Goal: Task Accomplishment & Management: Manage account settings

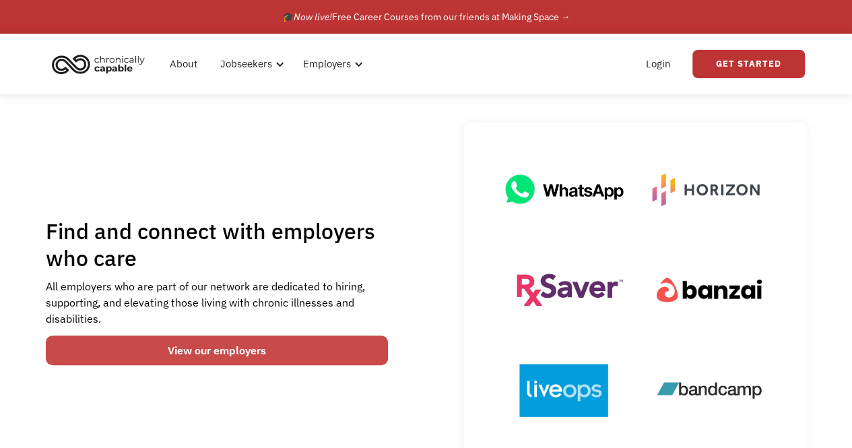
click at [282, 345] on link "View our employers" at bounding box center [217, 350] width 343 height 30
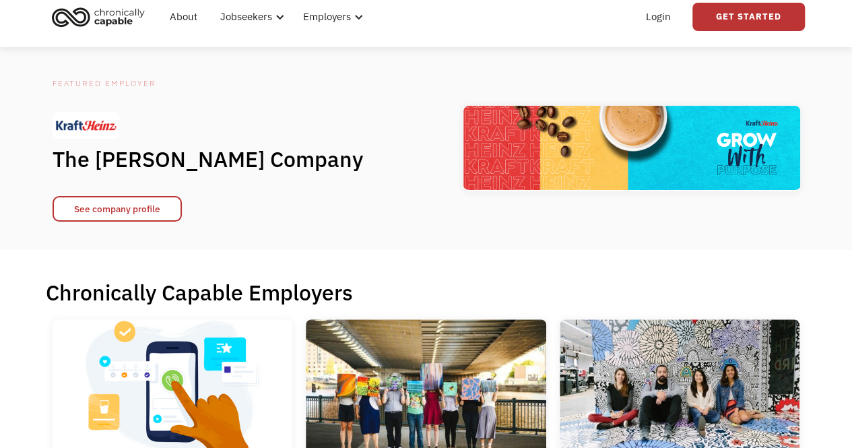
scroll to position [20, 0]
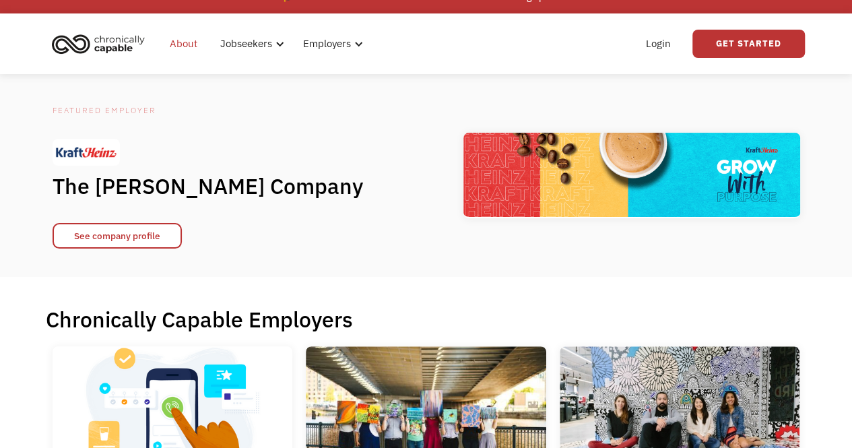
click at [189, 48] on link "About" at bounding box center [184, 43] width 44 height 43
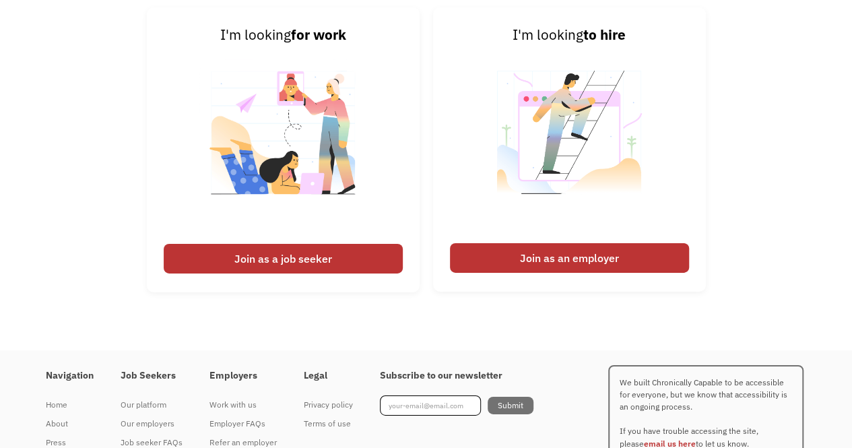
scroll to position [2013, 0]
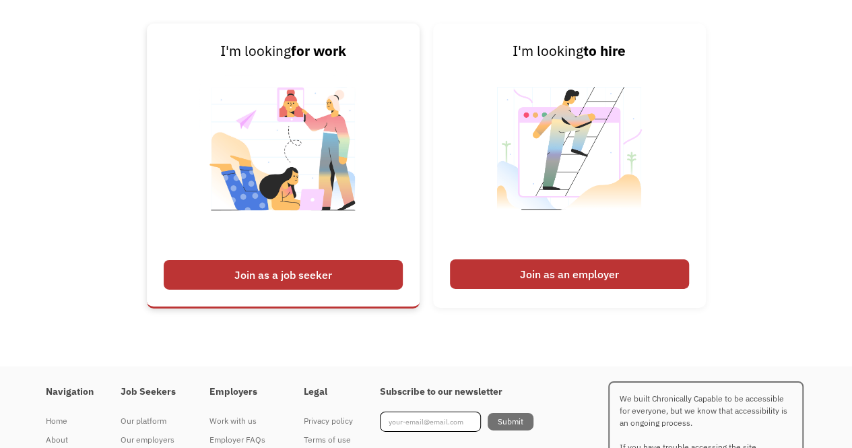
click at [312, 273] on div "Join as a job seeker" at bounding box center [283, 275] width 239 height 30
click at [340, 276] on div "Join as a job seeker" at bounding box center [283, 275] width 239 height 30
click at [324, 189] on img at bounding box center [283, 157] width 168 height 191
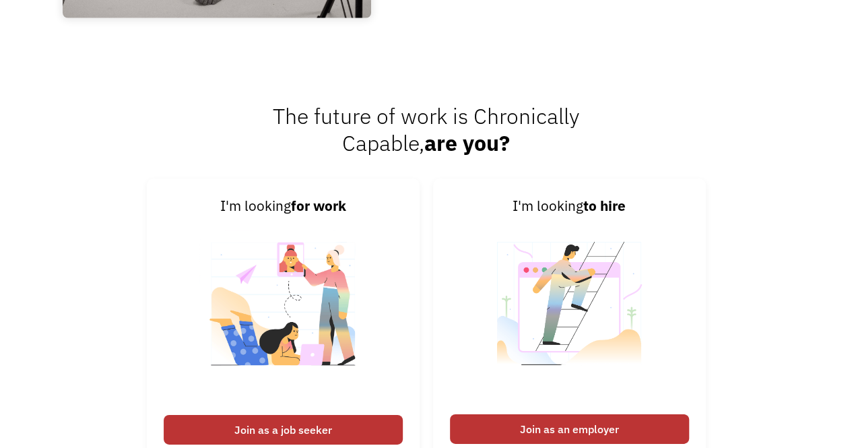
scroll to position [1864, 0]
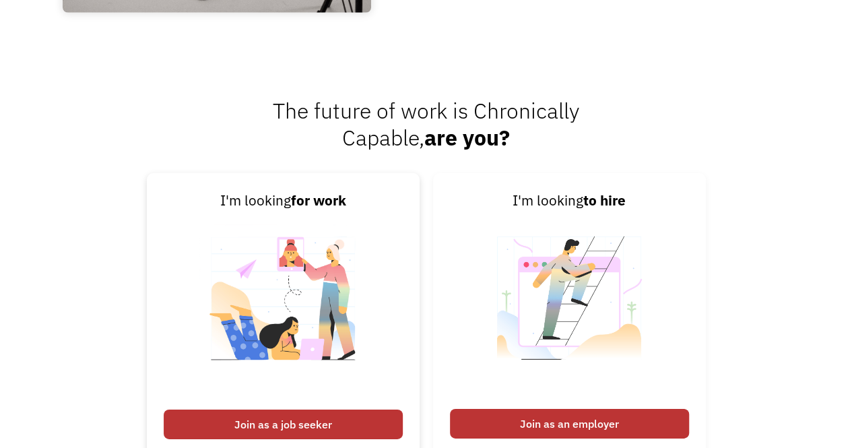
click at [285, 201] on div "I'm looking for work" at bounding box center [283, 201] width 239 height 22
click at [234, 416] on div "Join as a job seeker" at bounding box center [283, 424] width 239 height 30
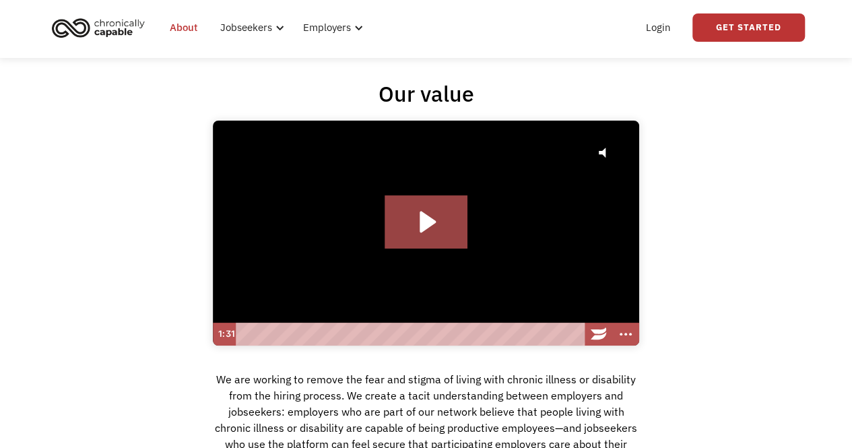
scroll to position [0, 0]
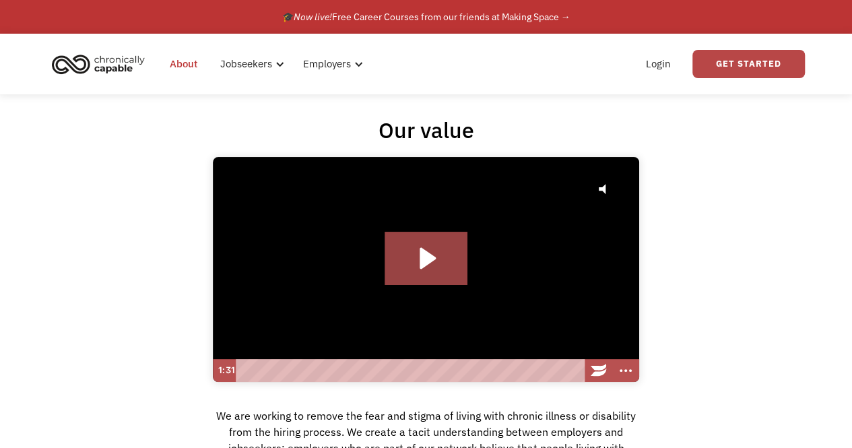
click at [745, 77] on link "Get Started" at bounding box center [748, 64] width 112 height 28
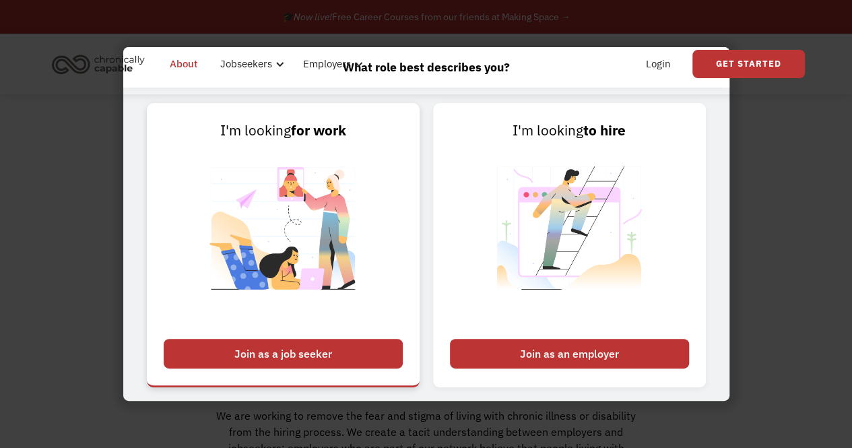
click at [329, 213] on img at bounding box center [283, 236] width 168 height 191
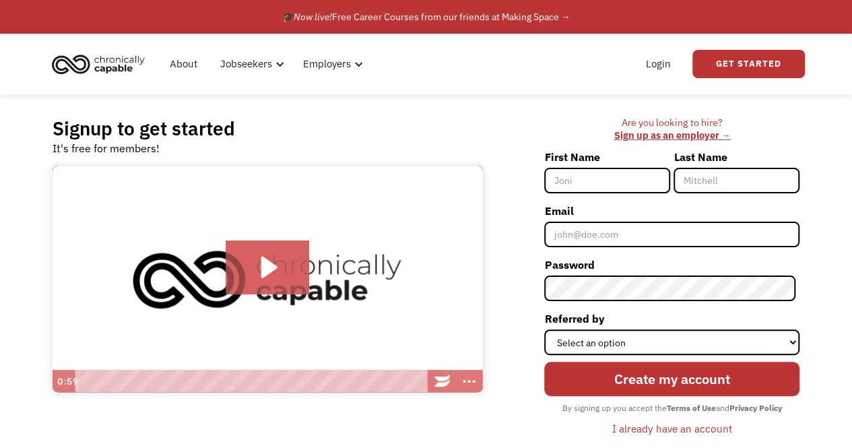
click at [666, 427] on div "I already have an account" at bounding box center [672, 428] width 120 height 16
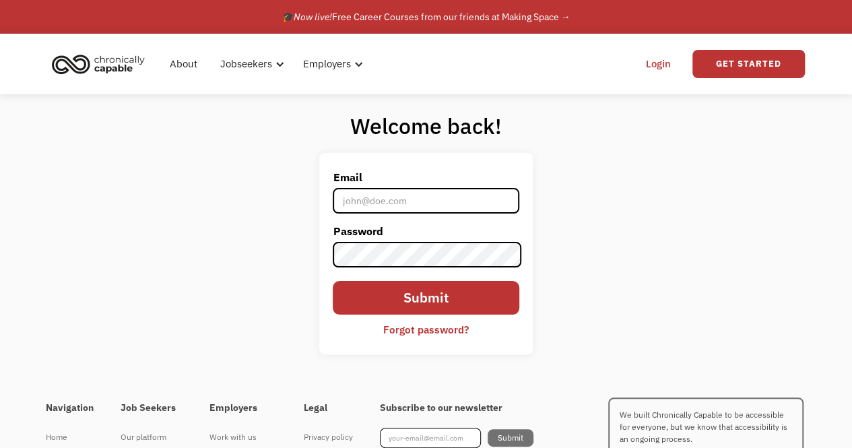
click at [377, 204] on input "Email" at bounding box center [426, 201] width 186 height 26
type input "smicha6@gmail.com"
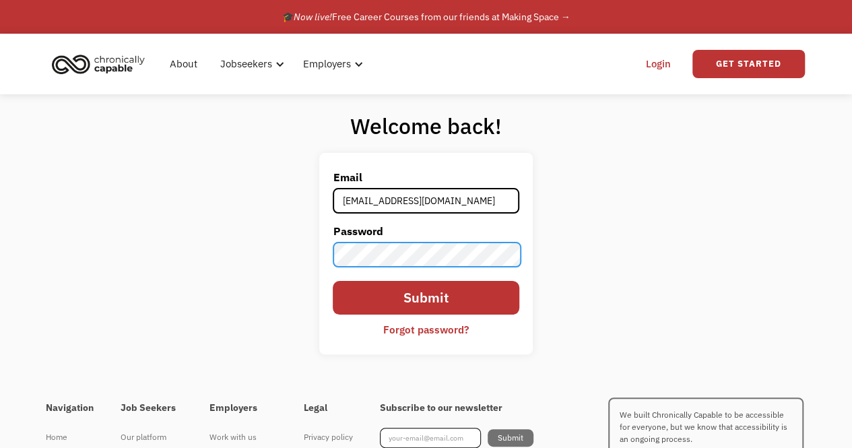
click at [333, 281] on input "Submit" at bounding box center [426, 298] width 186 height 34
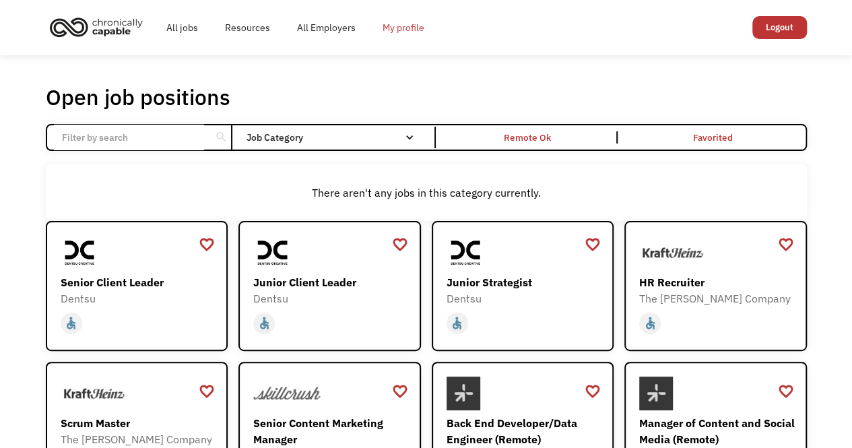
click at [393, 17] on link "My profile" at bounding box center [403, 27] width 69 height 43
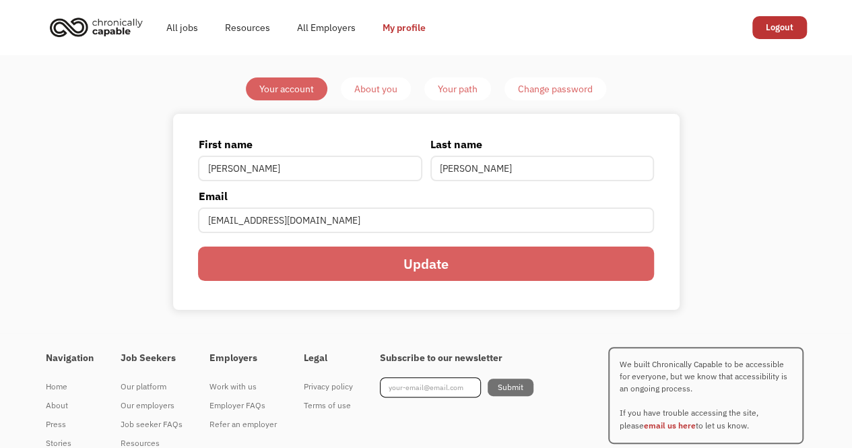
type input "[PERSON_NAME]"
click at [382, 267] on input "Update" at bounding box center [425, 263] width 455 height 34
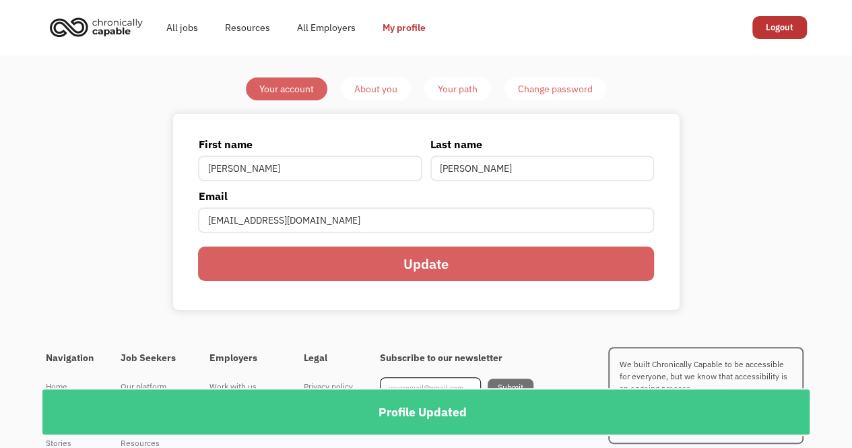
click at [376, 83] on div "About you" at bounding box center [375, 89] width 43 height 16
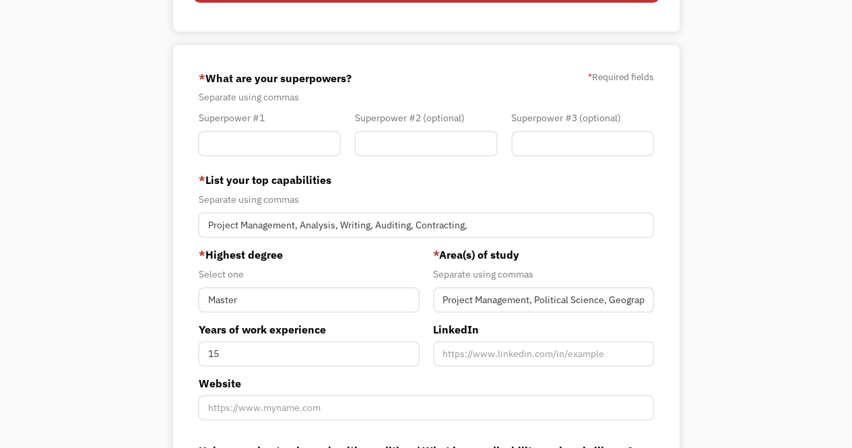
scroll to position [253, 0]
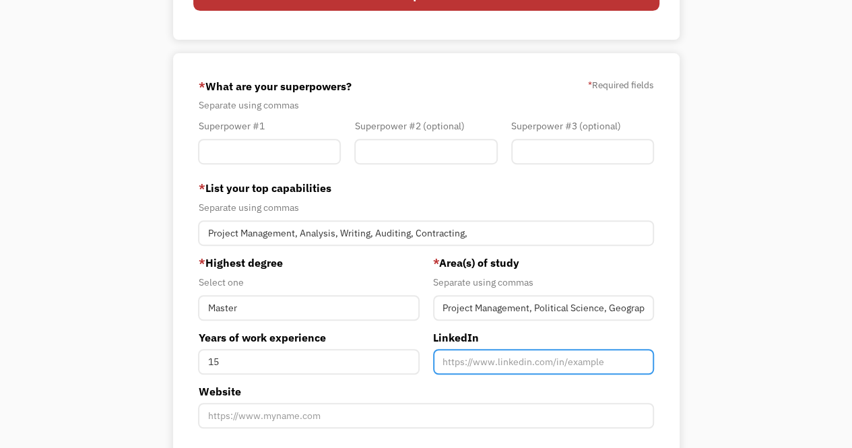
click at [487, 362] on input "Member-You-Update" at bounding box center [543, 362] width 221 height 26
paste input "[DOMAIN_NAME][URL][PERSON_NAME]"
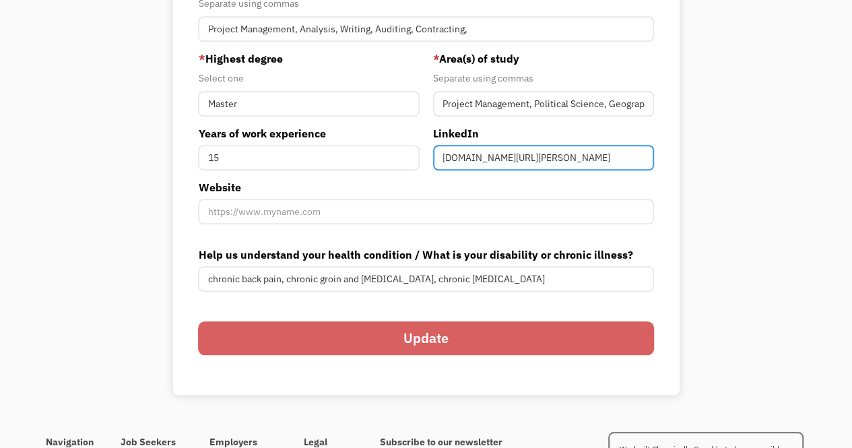
scroll to position [494, 0]
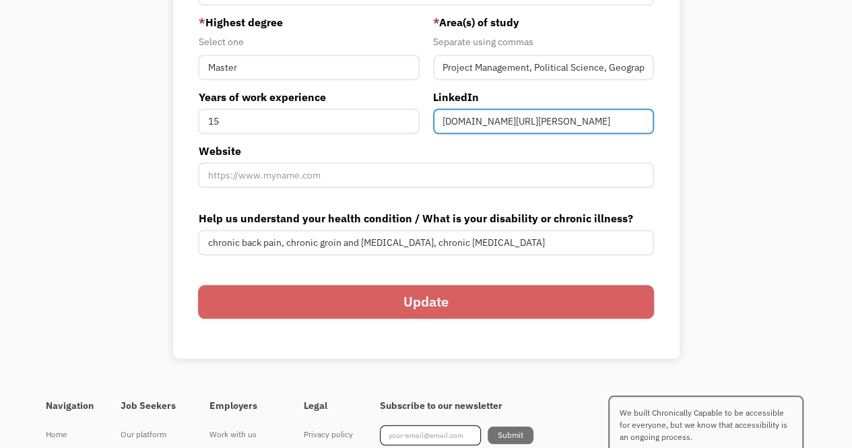
type input "[DOMAIN_NAME][URL][PERSON_NAME]"
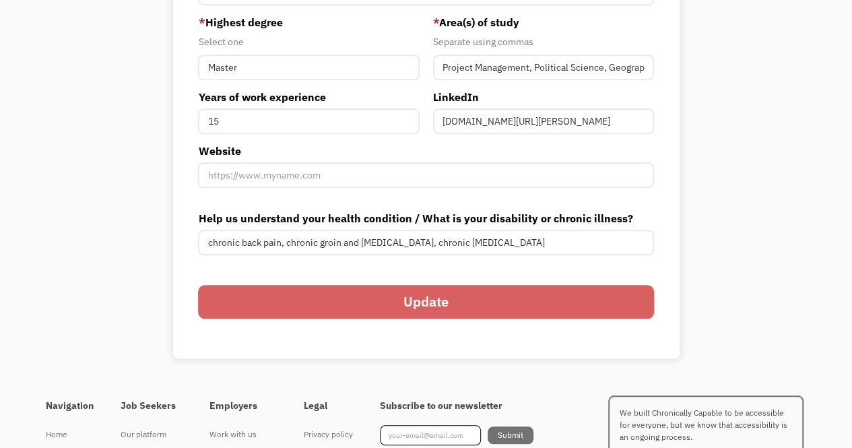
click at [461, 310] on input "Update" at bounding box center [425, 302] width 455 height 34
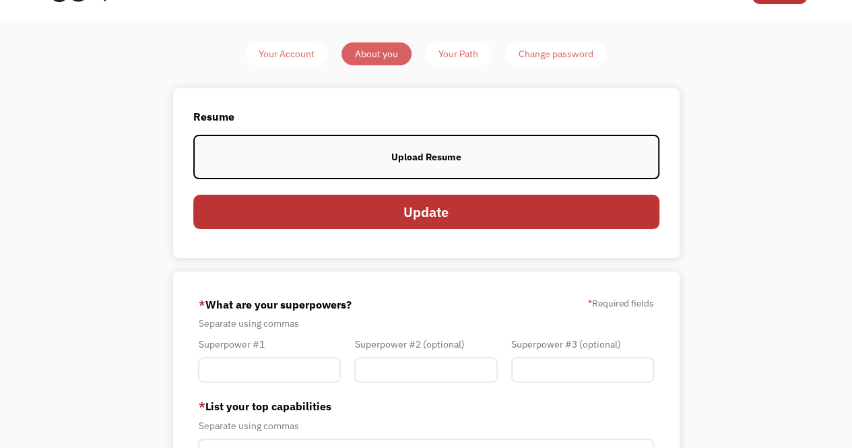
scroll to position [0, 0]
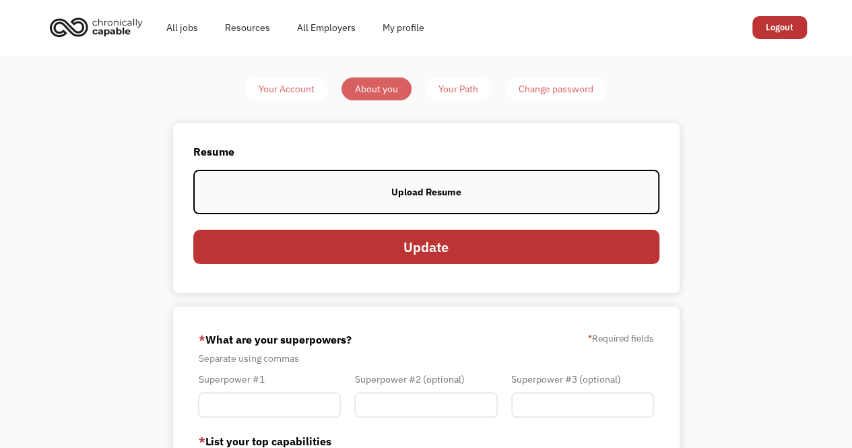
click at [522, 197] on label "Upload Resume" at bounding box center [426, 192] width 466 height 45
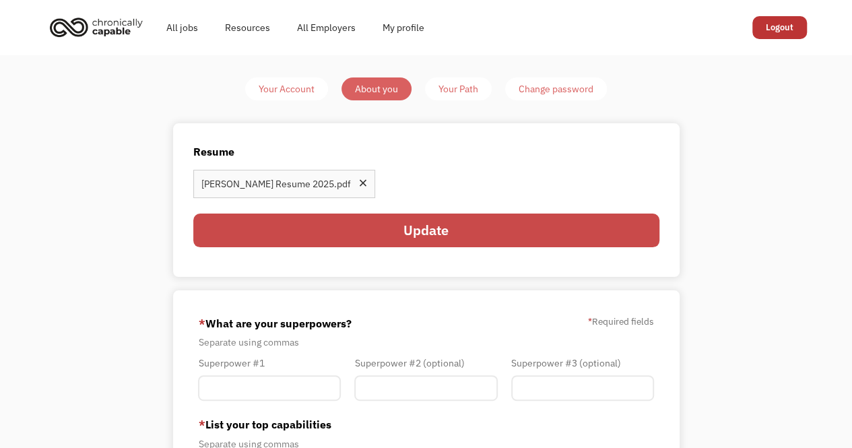
click at [530, 239] on input "Update" at bounding box center [426, 230] width 466 height 34
type input "Please wait..."
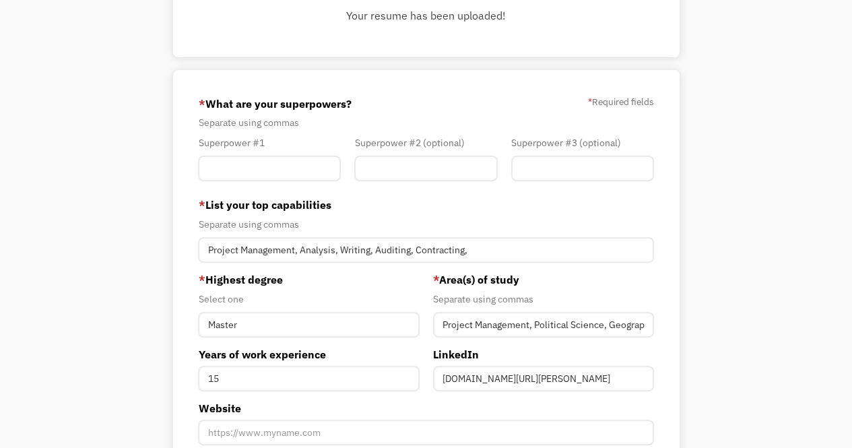
scroll to position [151, 0]
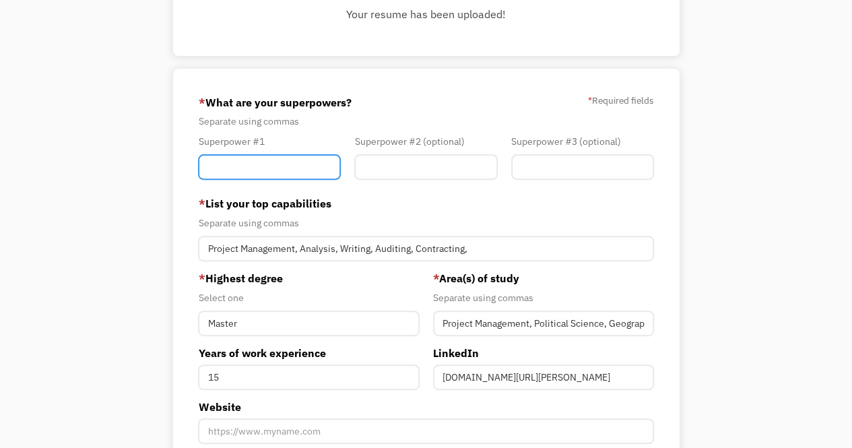
click at [267, 170] on input "Member-You-Update" at bounding box center [269, 167] width 143 height 26
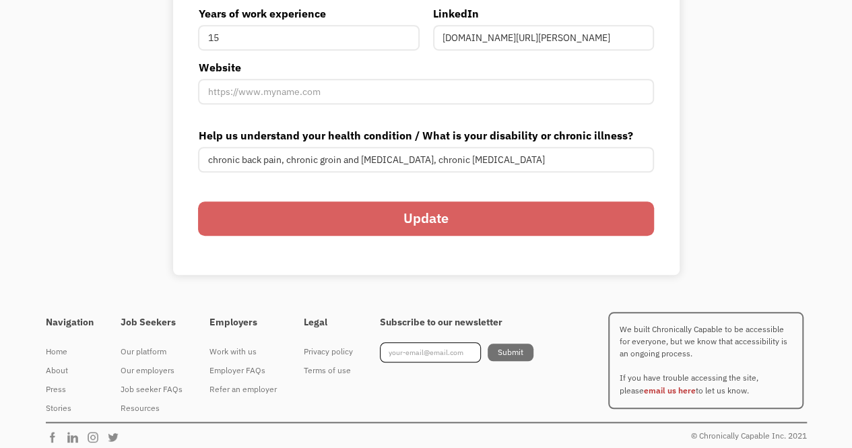
scroll to position [498, 0]
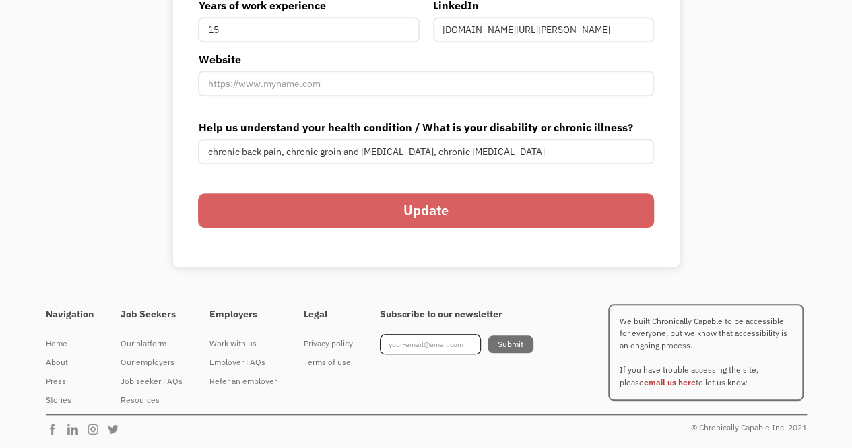
click at [551, 222] on input "Update" at bounding box center [425, 210] width 455 height 34
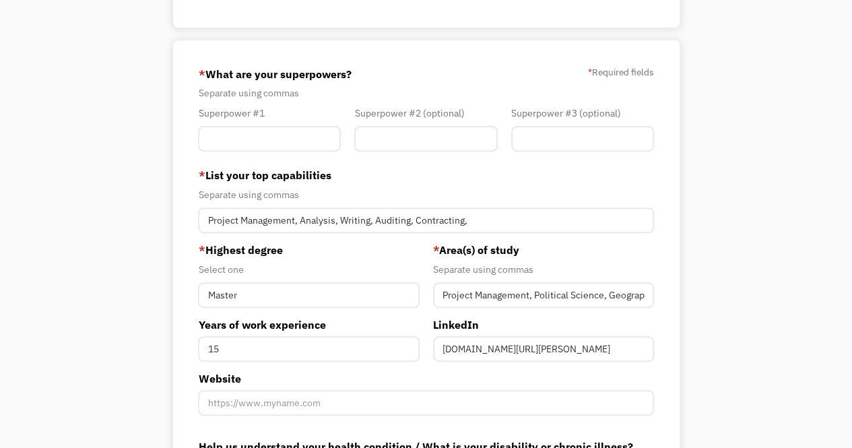
scroll to position [0, 0]
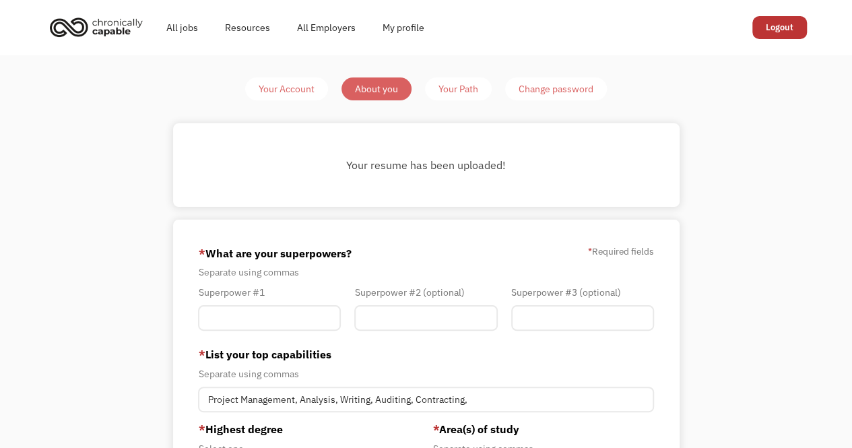
click at [456, 91] on div "Your Path" at bounding box center [458, 89] width 40 height 16
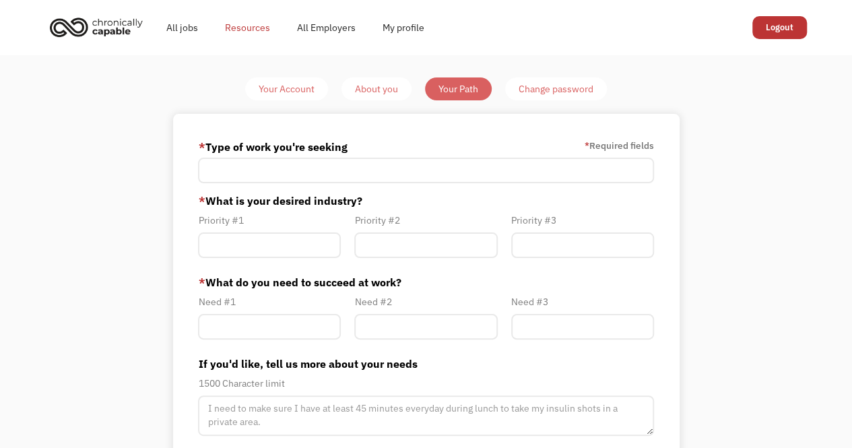
click at [248, 27] on link "Resources" at bounding box center [247, 27] width 72 height 43
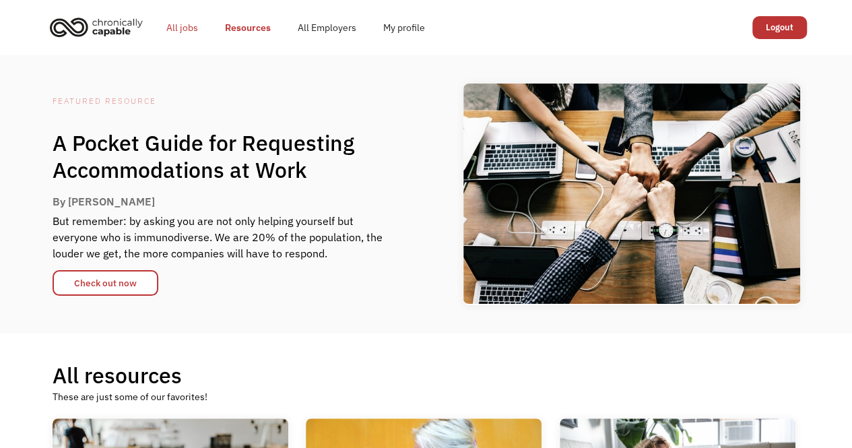
click at [178, 32] on link "All jobs" at bounding box center [182, 27] width 59 height 43
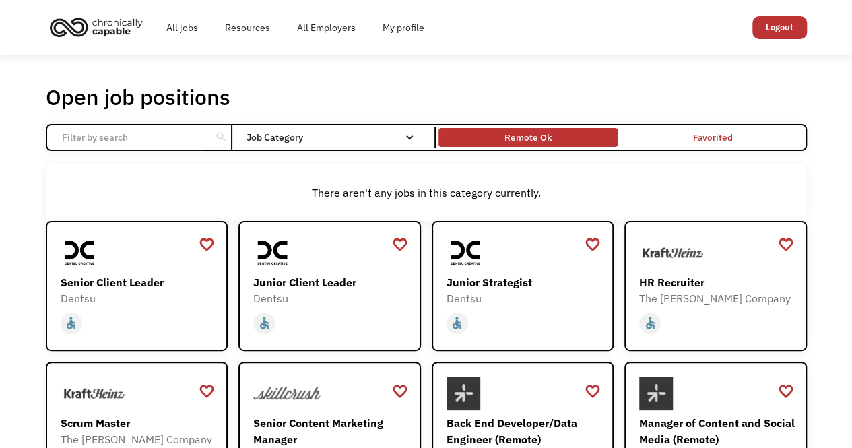
click at [524, 139] on div "Remote Ok" at bounding box center [527, 137] width 47 height 16
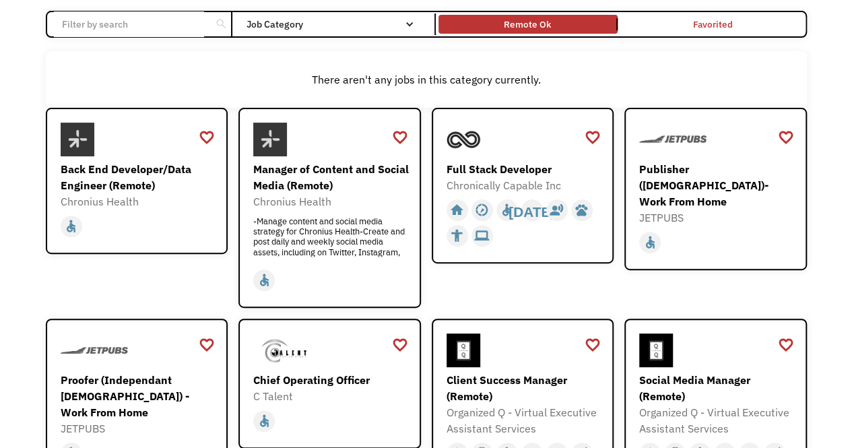
scroll to position [118, 0]
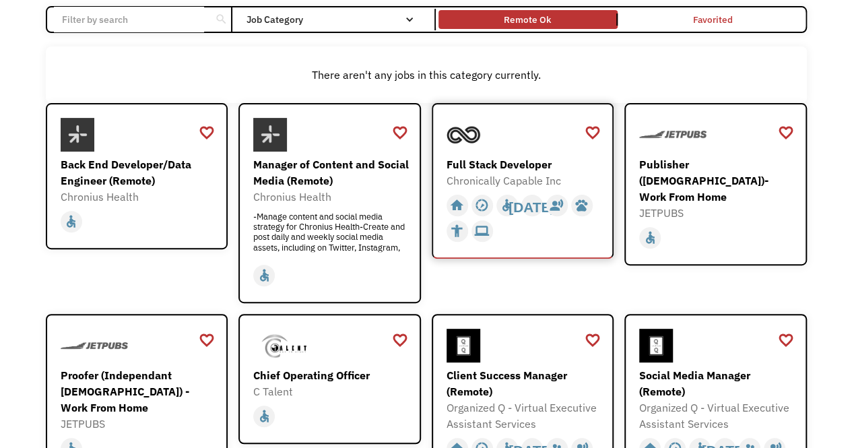
click at [529, 162] on div "Full Stack Developer" at bounding box center [524, 164] width 156 height 16
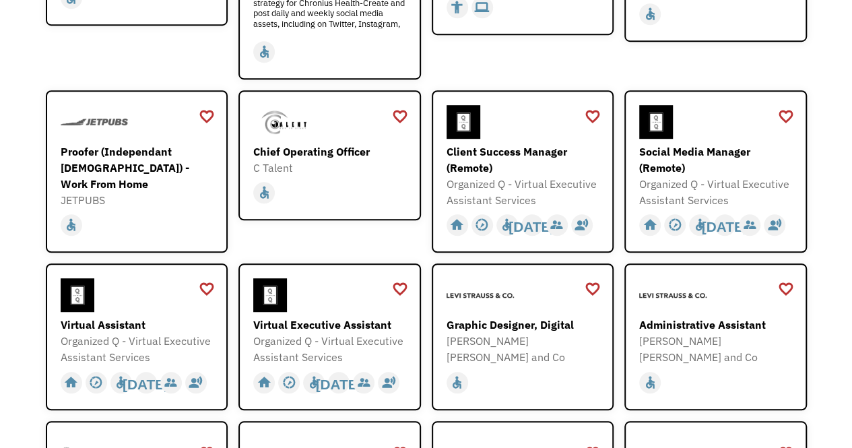
scroll to position [346, 0]
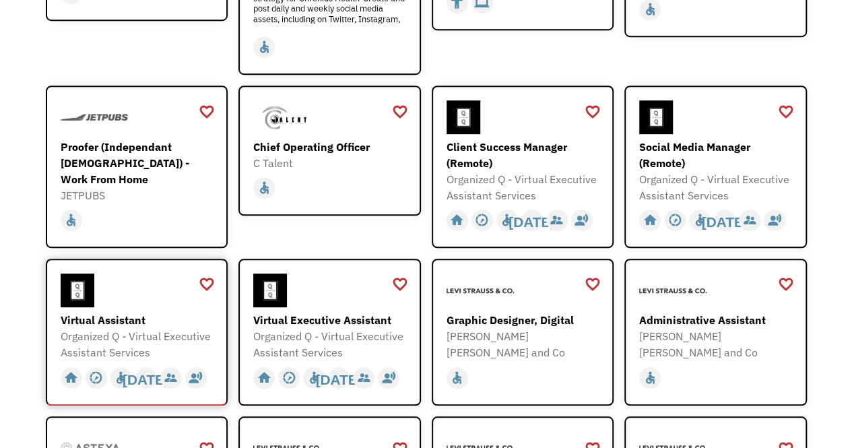
click at [117, 318] on div "Virtual Assistant" at bounding box center [139, 320] width 156 height 16
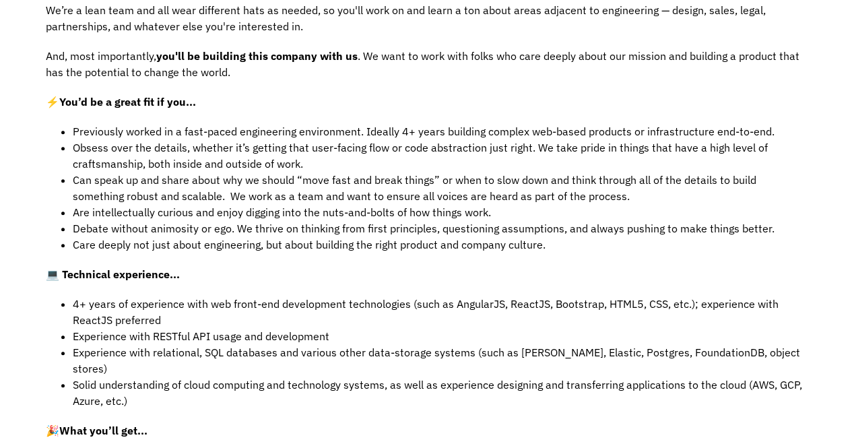
scroll to position [526, 0]
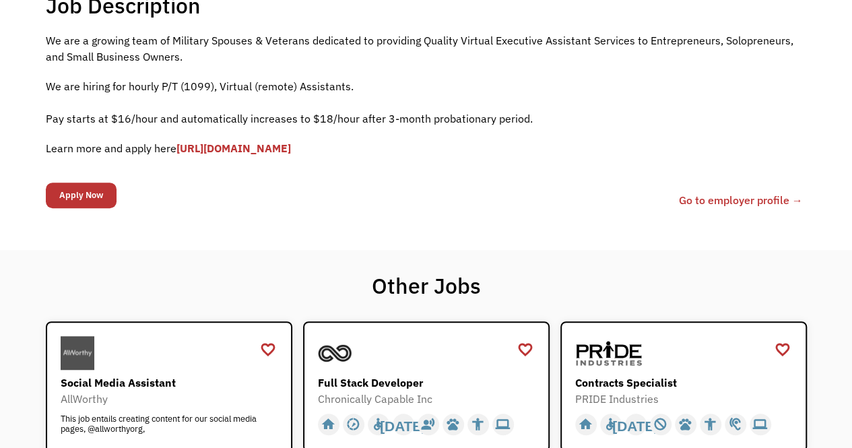
scroll to position [303, 0]
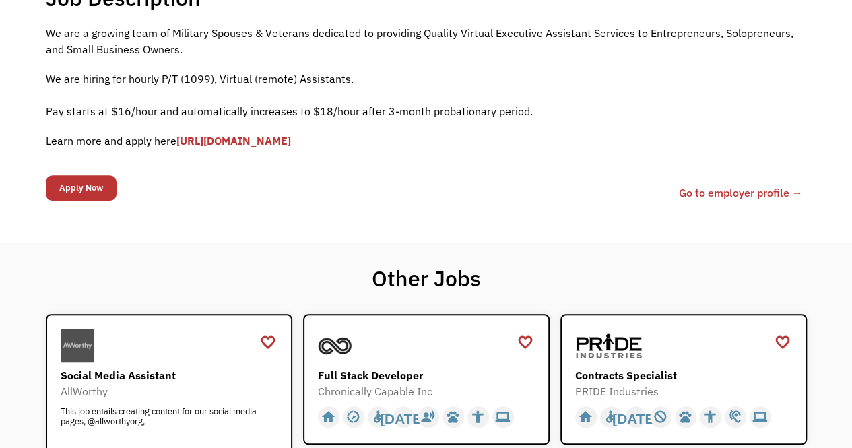
click at [284, 143] on link "[URL][DOMAIN_NAME]" at bounding box center [233, 140] width 114 height 13
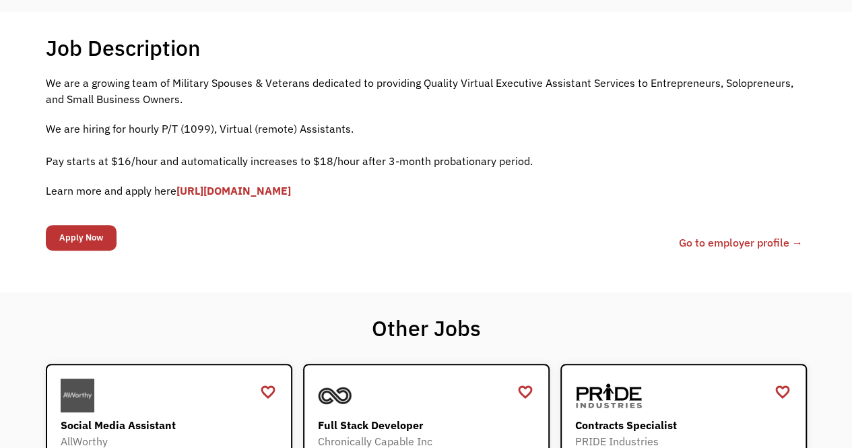
scroll to position [257, 0]
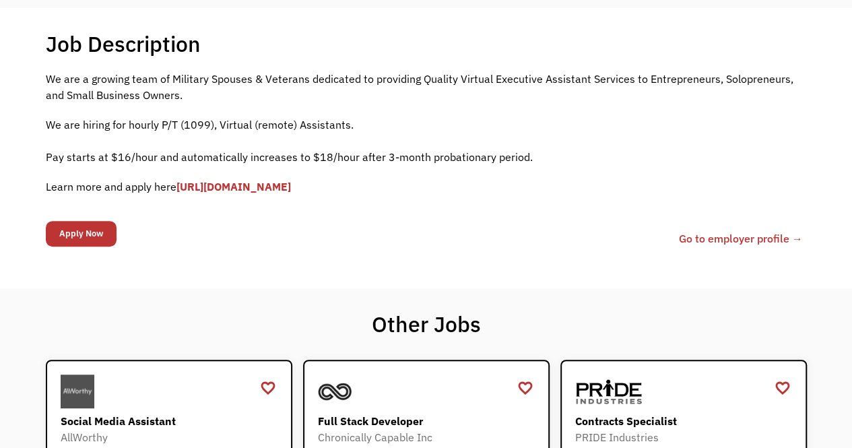
click at [735, 240] on link "Go to employer profile →" at bounding box center [741, 238] width 124 height 16
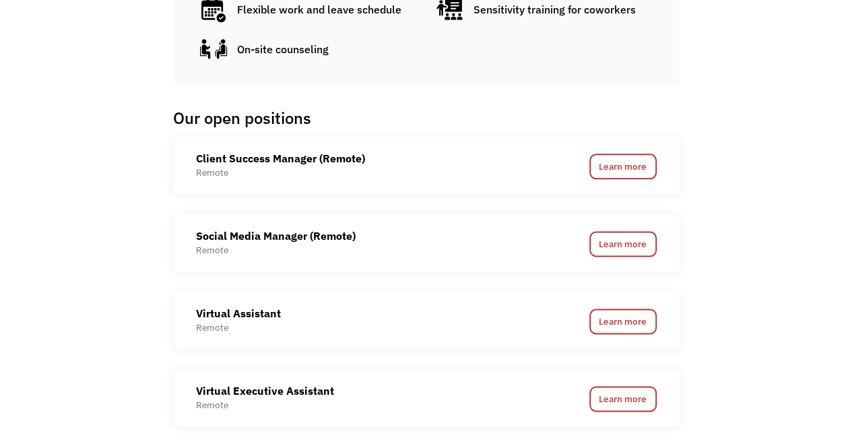
scroll to position [761, 0]
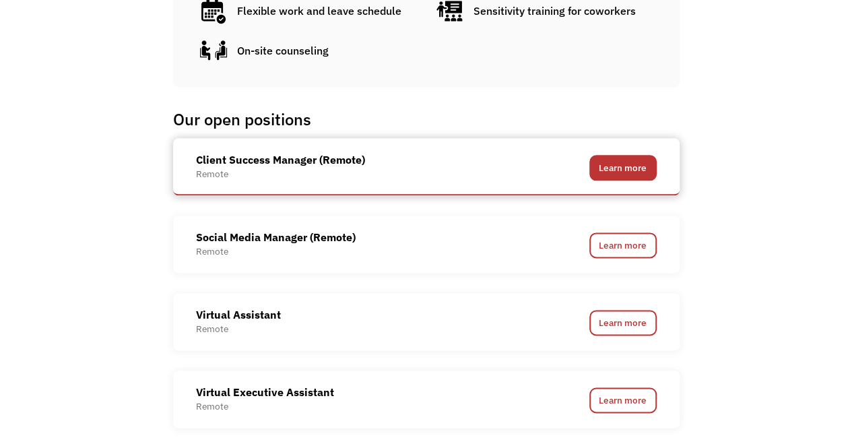
click at [617, 164] on link "Learn more" at bounding box center [622, 168] width 67 height 26
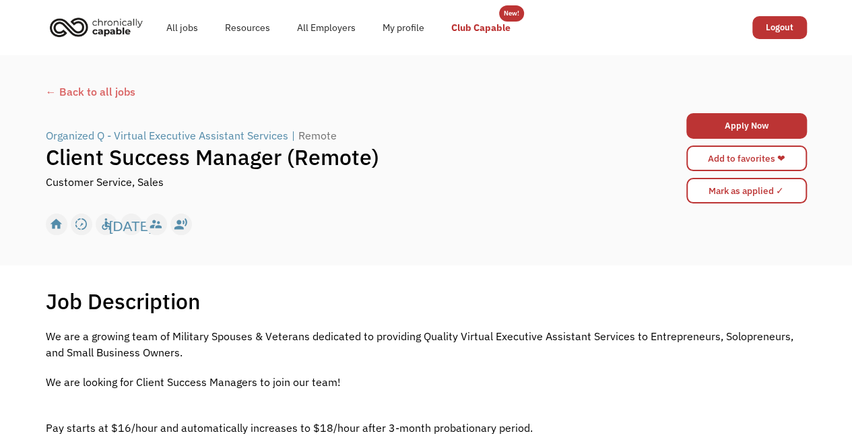
click at [477, 30] on link "Club Capable" at bounding box center [481, 27] width 86 height 43
click at [112, 92] on div "← Back to all jobs" at bounding box center [426, 91] width 761 height 16
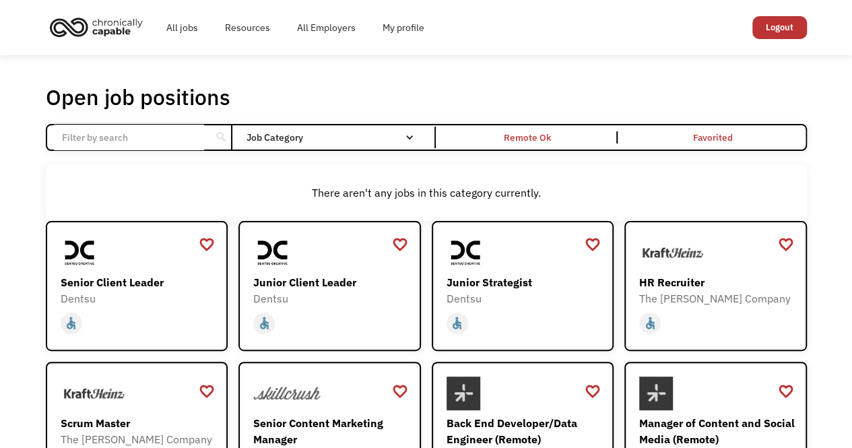
click at [213, 139] on div "search" at bounding box center [221, 138] width 21 height 22
click at [189, 141] on input "Email Form" at bounding box center [129, 138] width 150 height 26
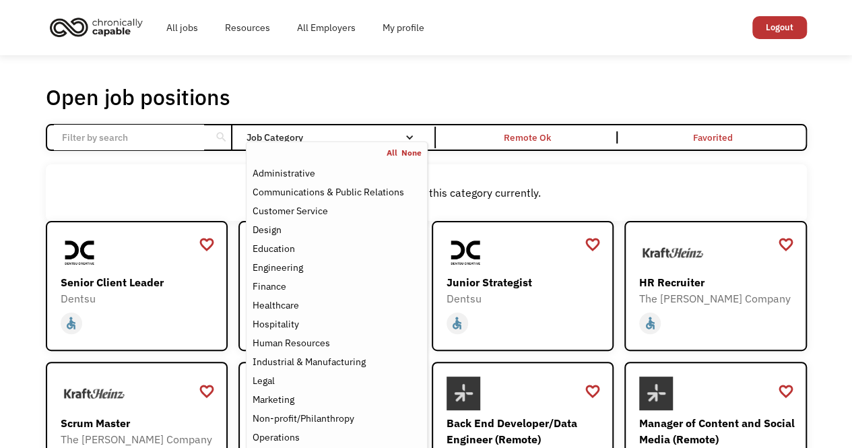
click at [281, 138] on div "Job Category" at bounding box center [336, 137] width 181 height 9
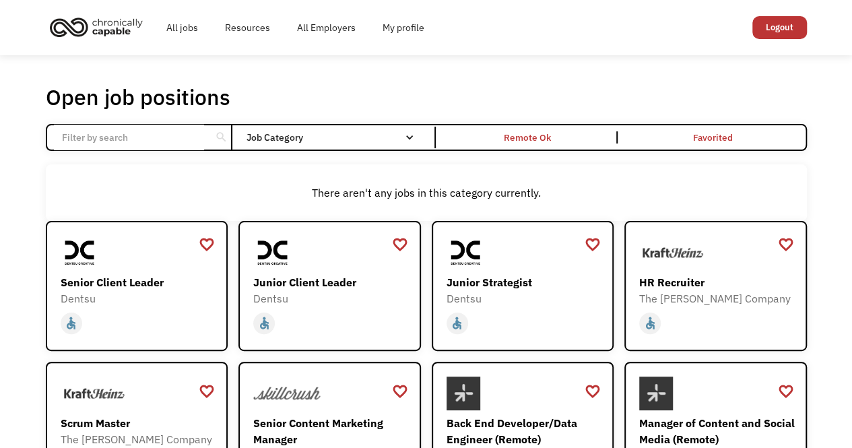
click at [281, 138] on div "Job Category" at bounding box center [336, 137] width 181 height 9
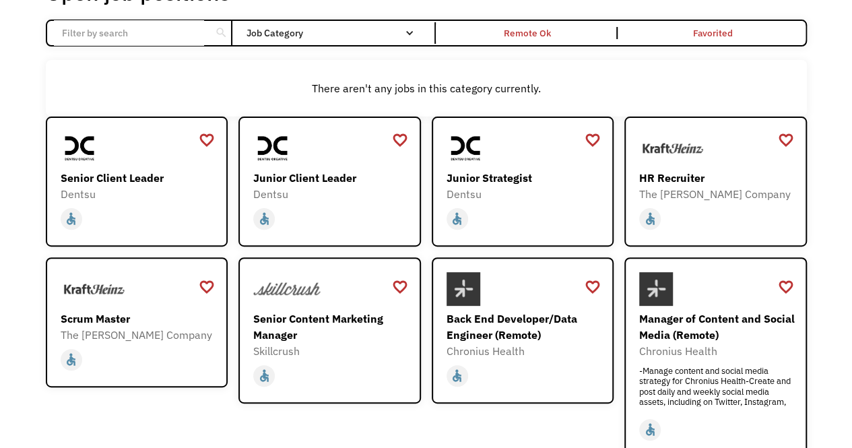
scroll to position [104, 0]
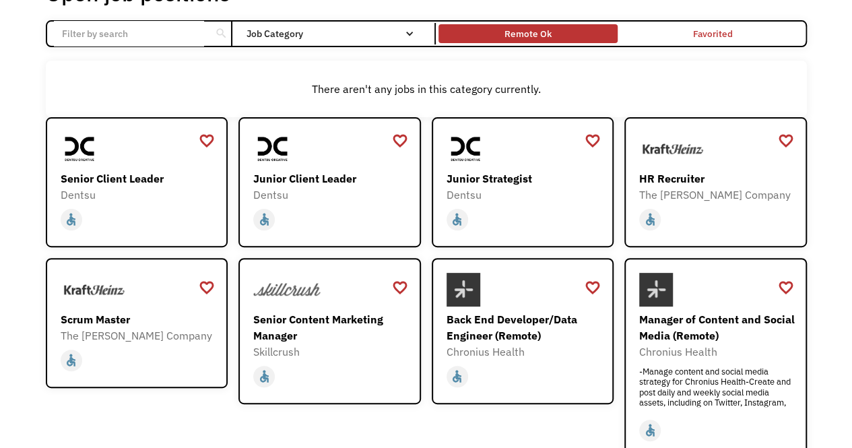
click at [497, 30] on div "Remote Ok" at bounding box center [527, 34] width 179 height 12
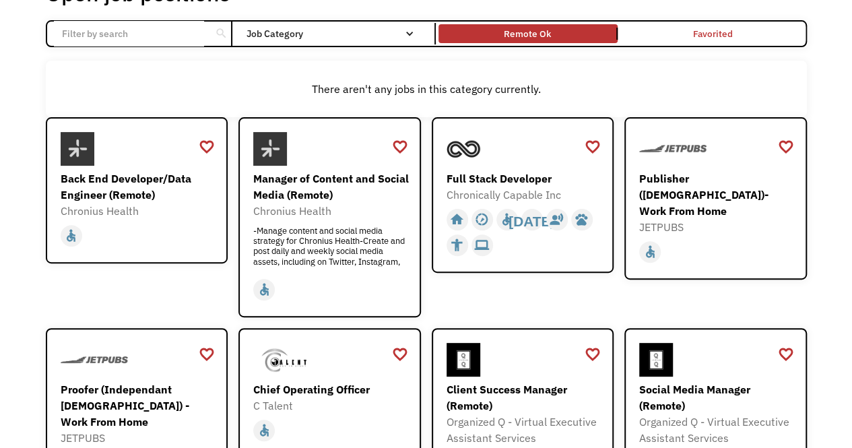
click at [186, 41] on input "Email Form" at bounding box center [129, 34] width 150 height 26
click input "Email Form" at bounding box center [0, 0] width 0 height 0
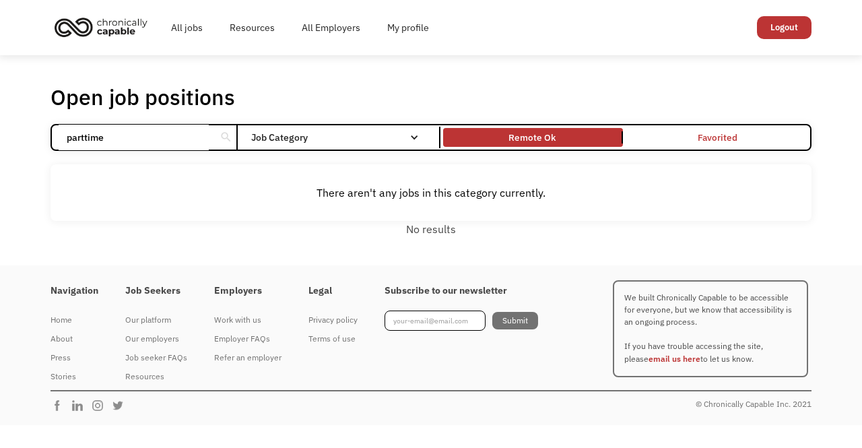
click at [88, 135] on input "parttime" at bounding box center [134, 138] width 150 height 26
type input "part time"
click input "Email Form" at bounding box center [0, 0] width 0 height 0
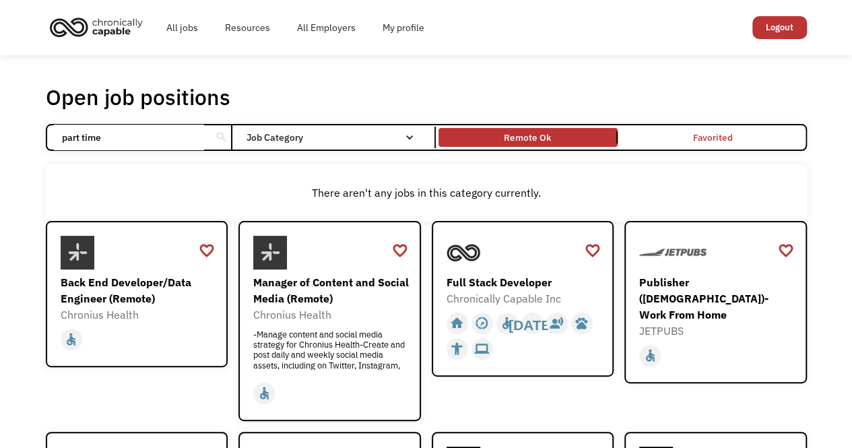
click at [145, 139] on input "part time" at bounding box center [129, 138] width 150 height 26
click input "Email Form" at bounding box center [0, 0] width 0 height 0
click at [525, 131] on div "Remote Ok" at bounding box center [527, 137] width 47 height 16
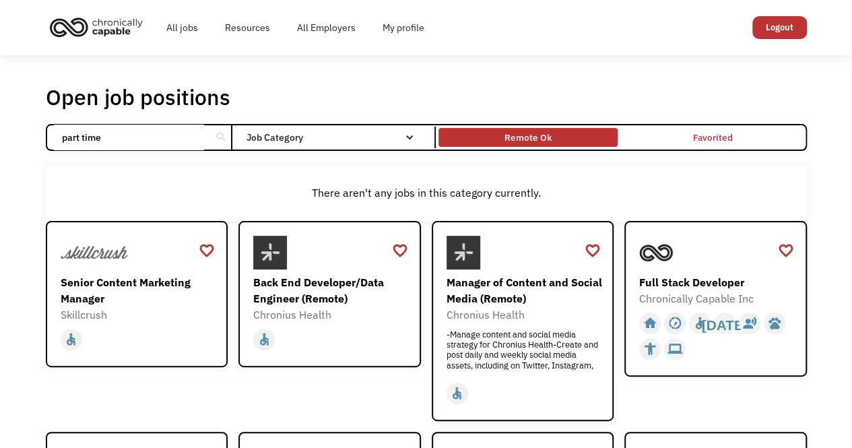
click at [535, 137] on div "Remote Ok" at bounding box center [527, 137] width 47 height 16
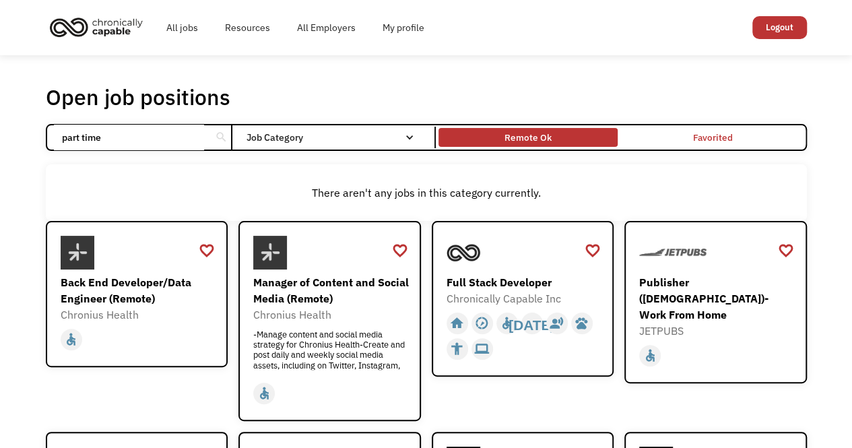
click at [539, 138] on div "Remote Ok" at bounding box center [527, 137] width 47 height 16
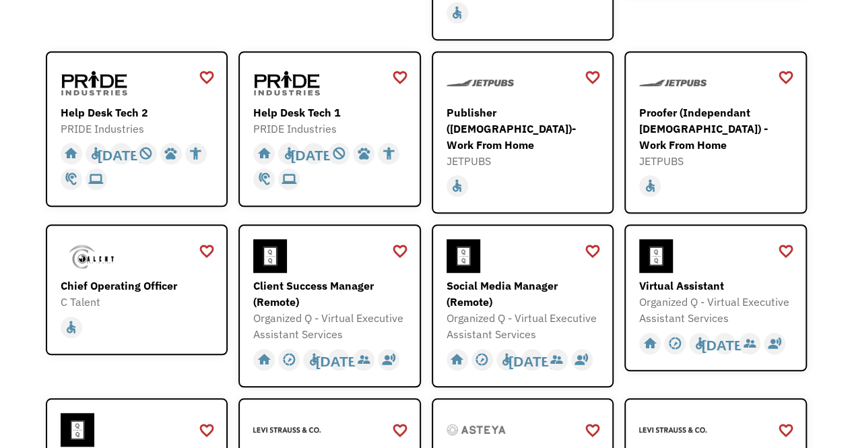
scroll to position [383, 0]
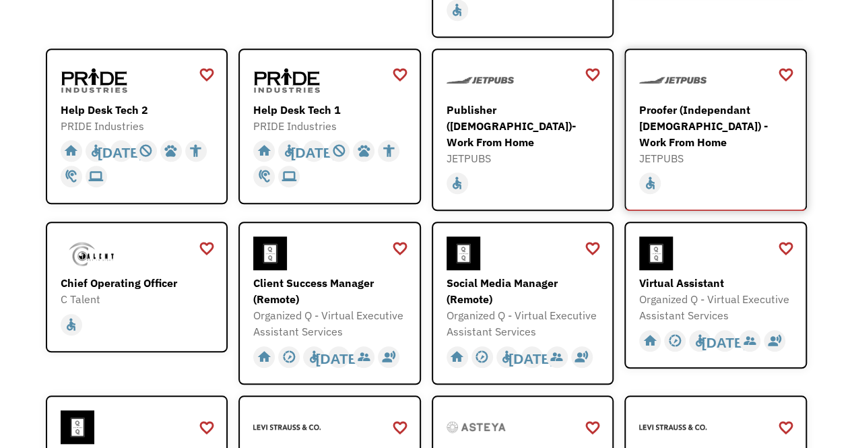
click at [659, 104] on div "Proofer (Independant Contractor) - Work From Home" at bounding box center [717, 126] width 156 height 48
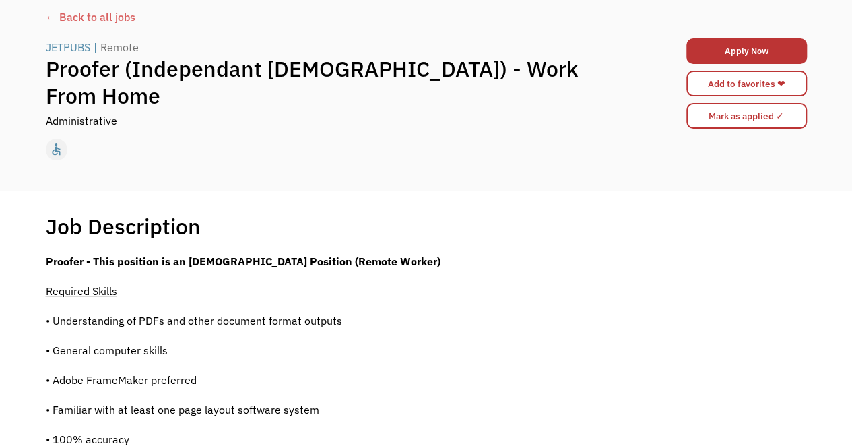
scroll to position [78, 0]
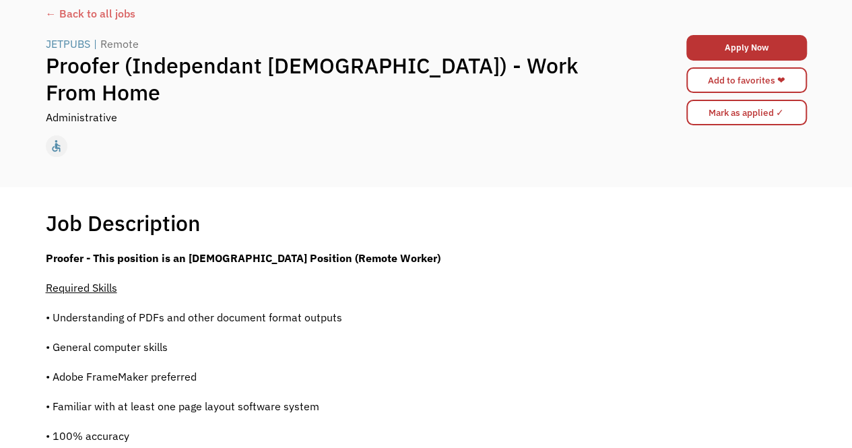
click at [71, 18] on div "← Back to all jobs" at bounding box center [426, 13] width 761 height 16
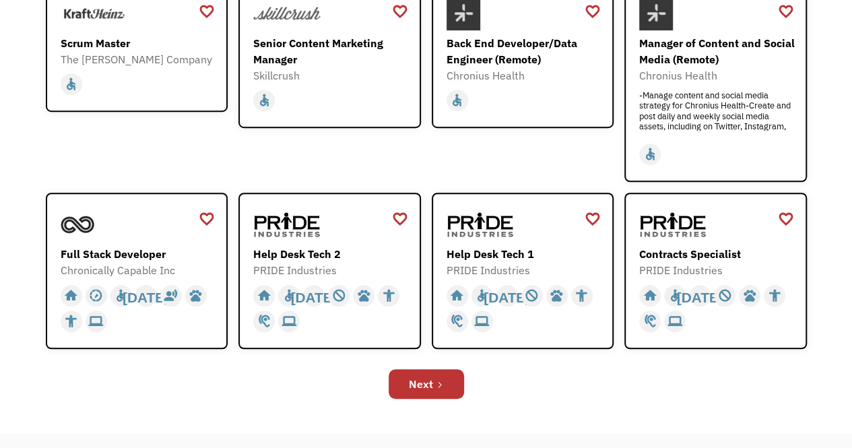
scroll to position [385, 0]
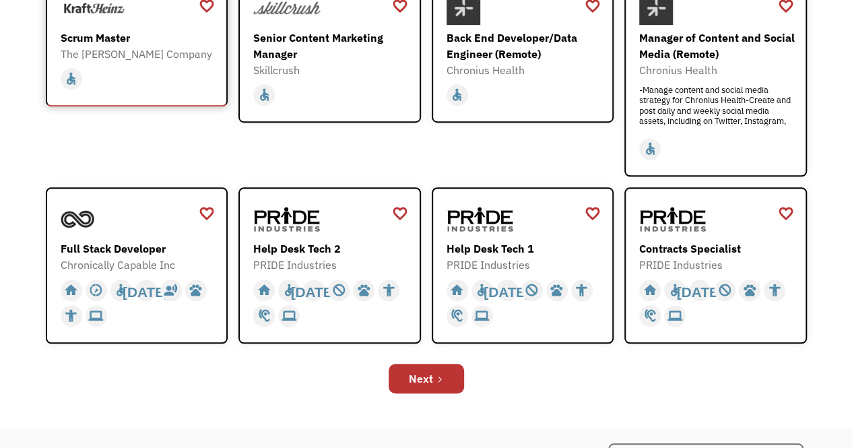
click at [114, 40] on div "Scrum Master" at bounding box center [139, 38] width 156 height 16
click at [520, 242] on div "Help Desk Tech 1" at bounding box center [524, 248] width 156 height 16
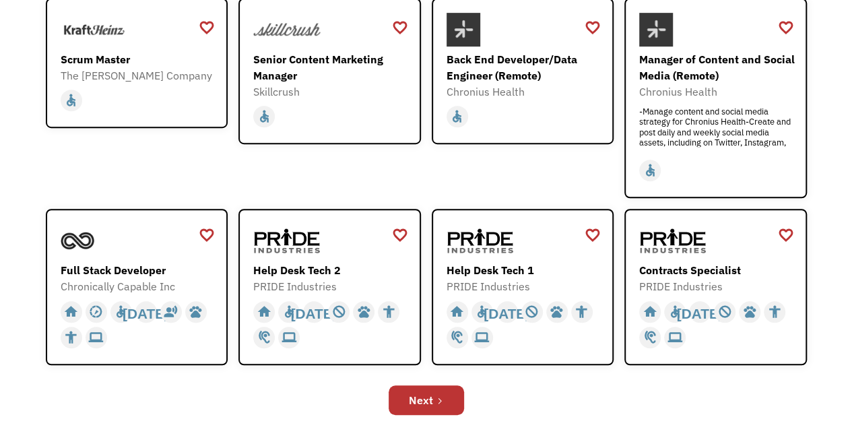
scroll to position [362, 0]
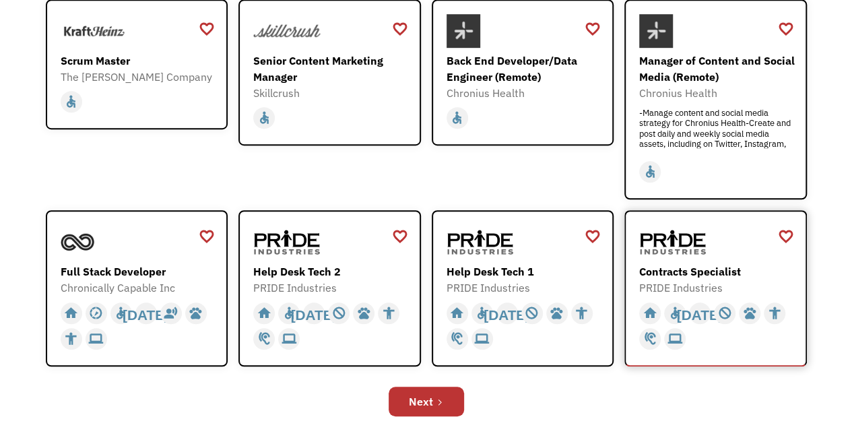
click at [679, 261] on div "Contracts Specialist PRIDE Industries https://jobs.localjobnetwork.com/j/648009…" at bounding box center [717, 260] width 156 height 71
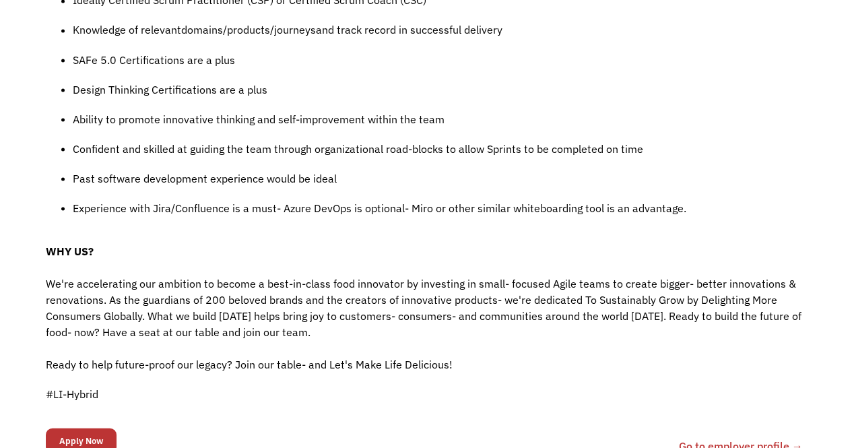
scroll to position [1231, 0]
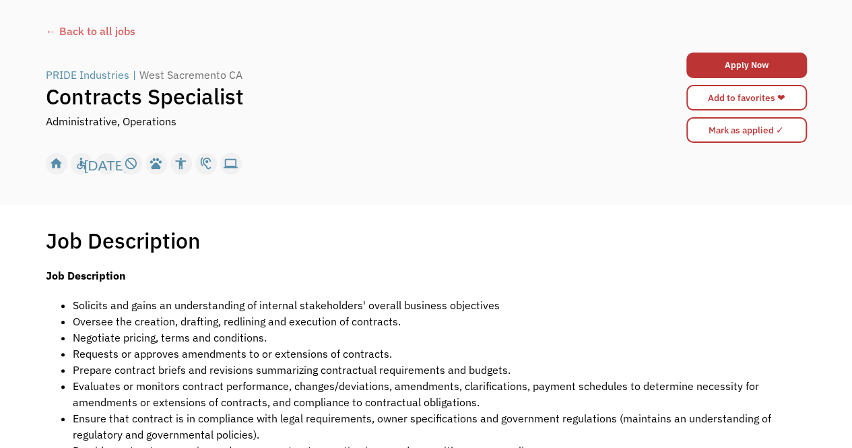
scroll to position [53, 0]
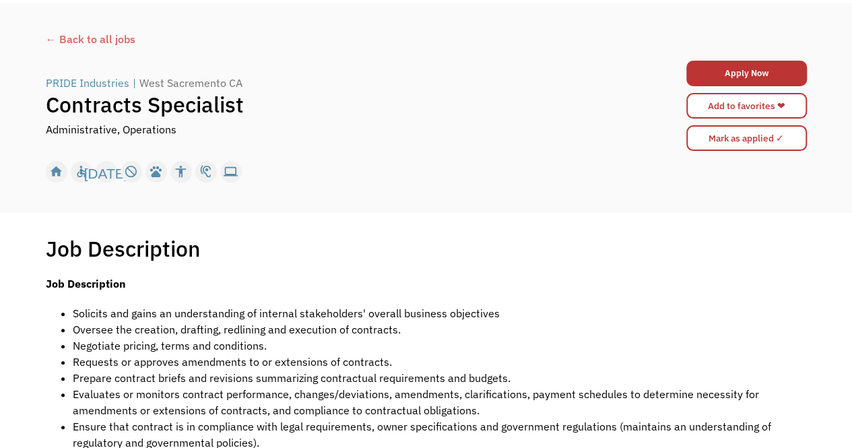
click at [91, 36] on div "← Back to all jobs" at bounding box center [426, 39] width 761 height 16
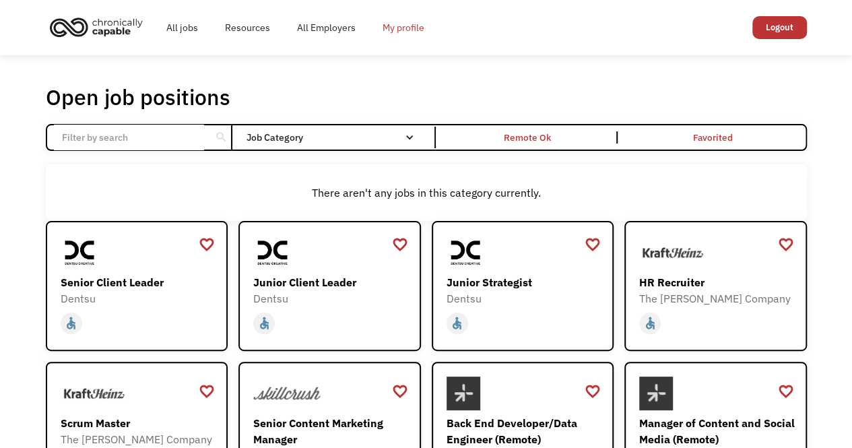
click at [402, 25] on link "My profile" at bounding box center [403, 27] width 69 height 43
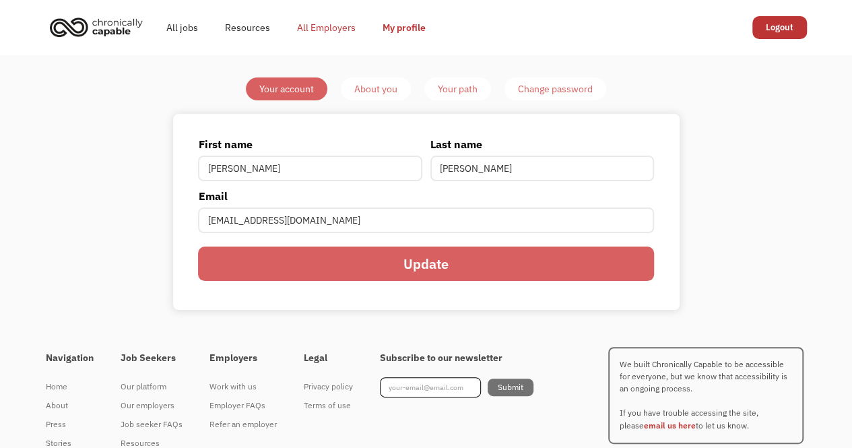
click at [340, 21] on link "All Employers" at bounding box center [326, 27] width 86 height 43
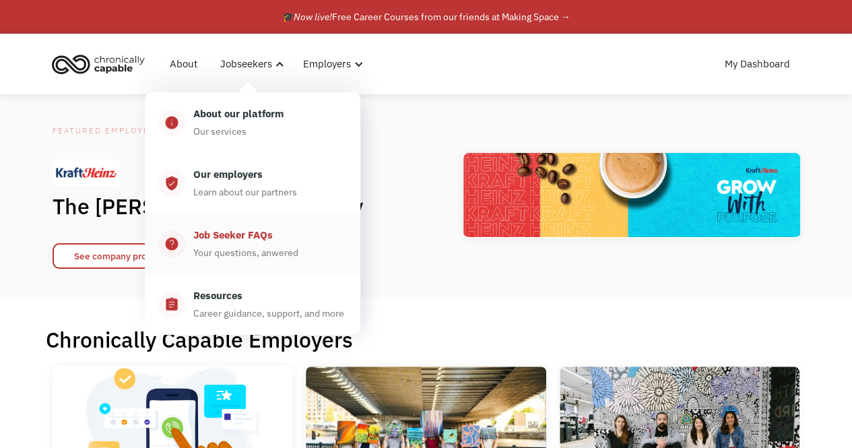
click at [233, 243] on div "Job Seeker FAQs Your questions, anwered" at bounding box center [266, 244] width 162 height 34
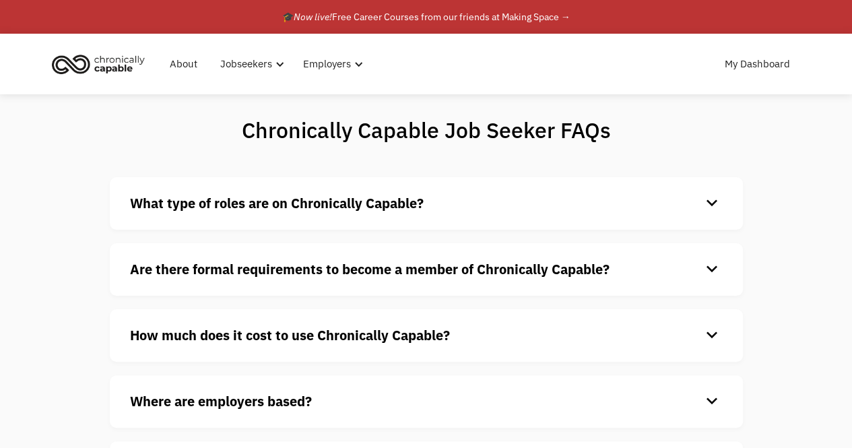
click at [715, 200] on div "keyboard_arrow_down" at bounding box center [712, 203] width 22 height 20
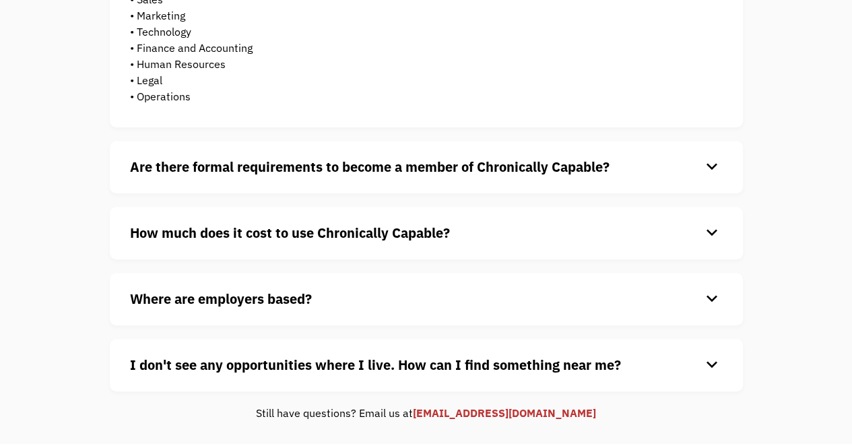
scroll to position [360, 0]
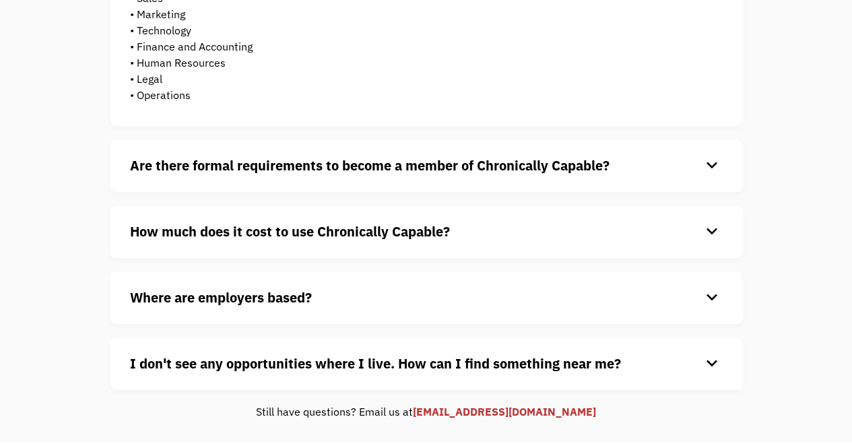
click at [675, 164] on h4 "Are there formal requirements to become a member of Chronically Capable?" at bounding box center [415, 166] width 571 height 20
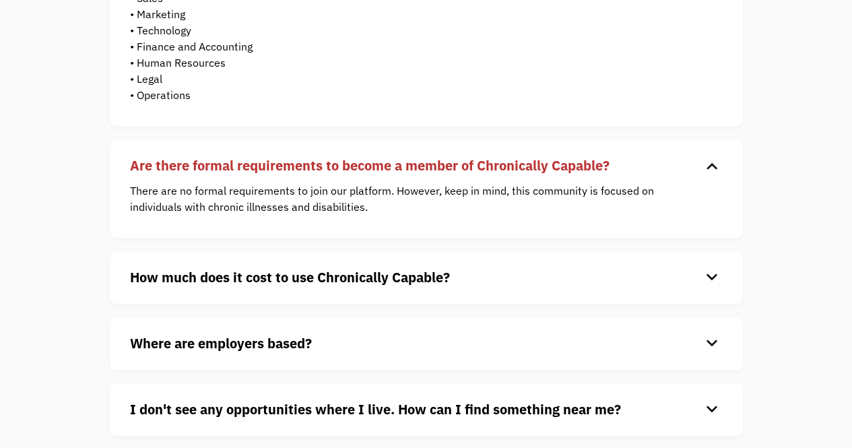
click at [629, 283] on h4 "How much does it cost to use Chronically Capable?" at bounding box center [415, 277] width 571 height 20
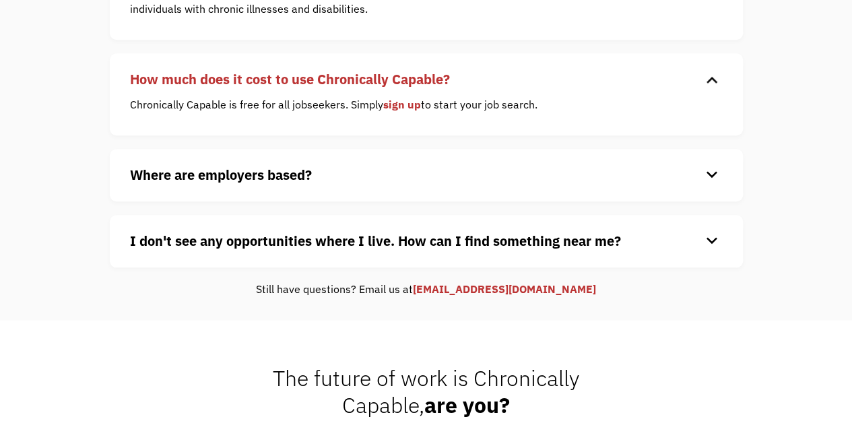
scroll to position [559, 0]
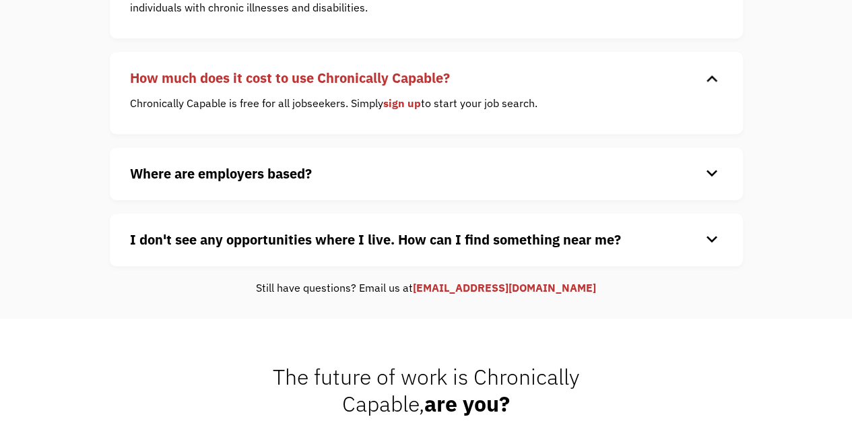
click at [708, 240] on div "keyboard_arrow_down" at bounding box center [712, 240] width 22 height 20
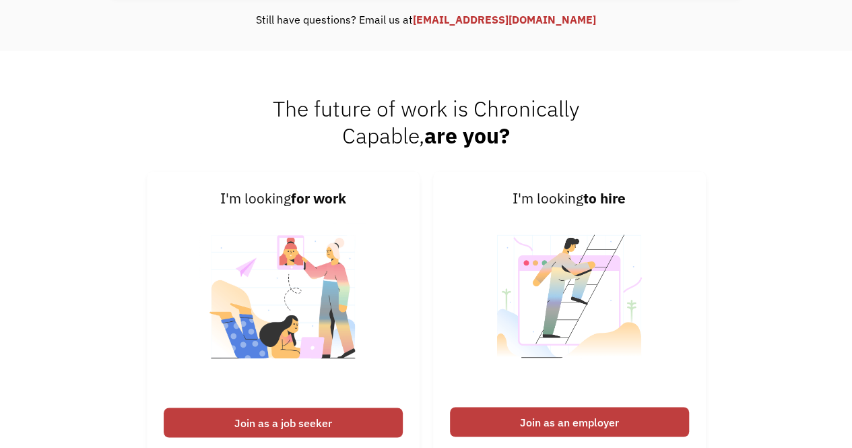
scroll to position [887, 0]
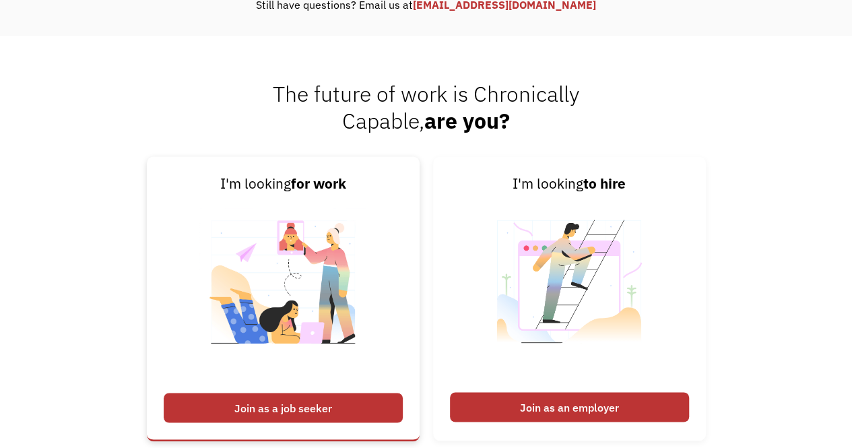
click at [347, 411] on div "Join as a job seeker" at bounding box center [283, 408] width 239 height 30
click at [366, 244] on link "I'm looking for work Join as a job seeker" at bounding box center [283, 298] width 273 height 284
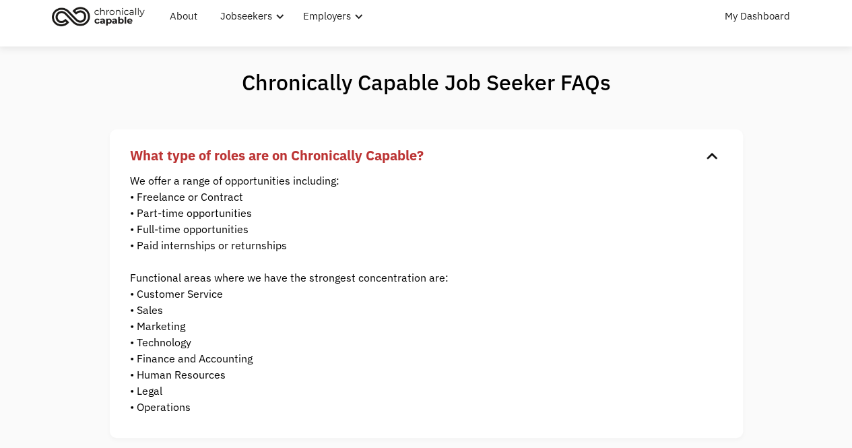
scroll to position [0, 0]
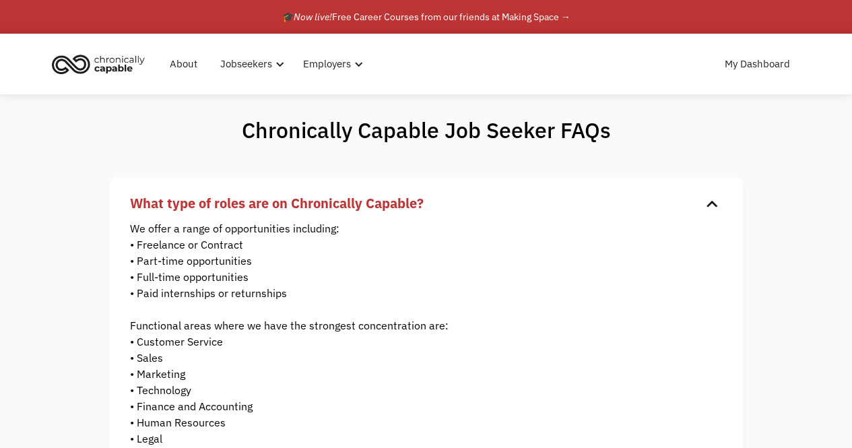
click at [120, 65] on img "home" at bounding box center [98, 64] width 101 height 30
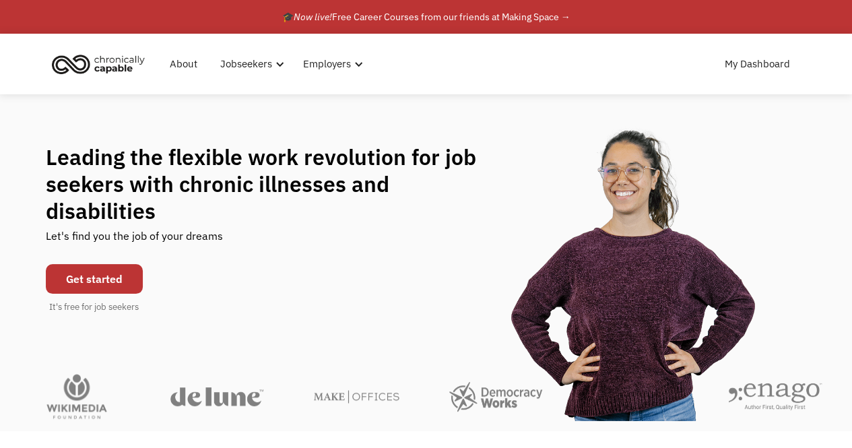
click at [109, 268] on link "Get started" at bounding box center [94, 279] width 97 height 30
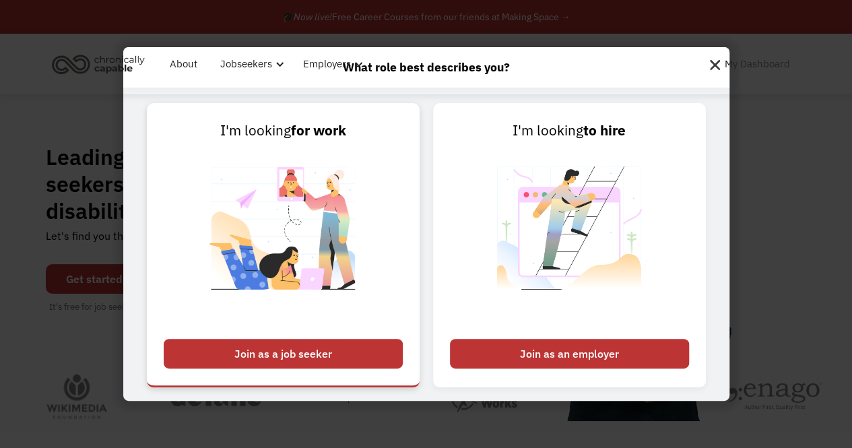
click at [248, 355] on div "Join as a job seeker" at bounding box center [283, 354] width 239 height 30
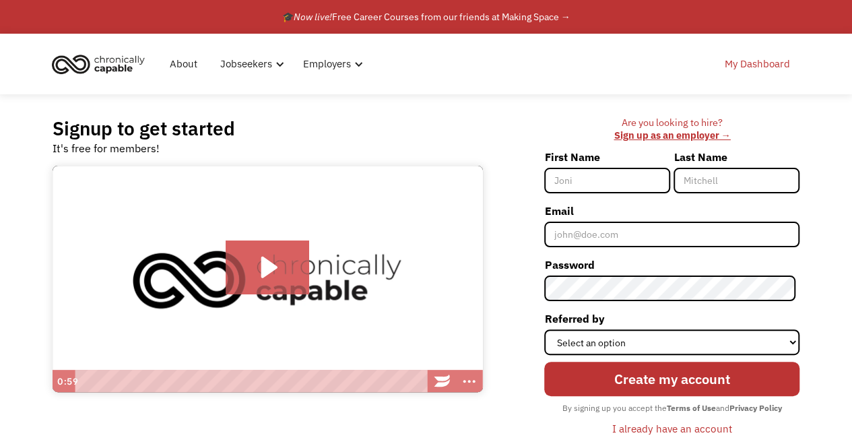
click at [745, 65] on link "My Dashboard" at bounding box center [756, 63] width 81 height 43
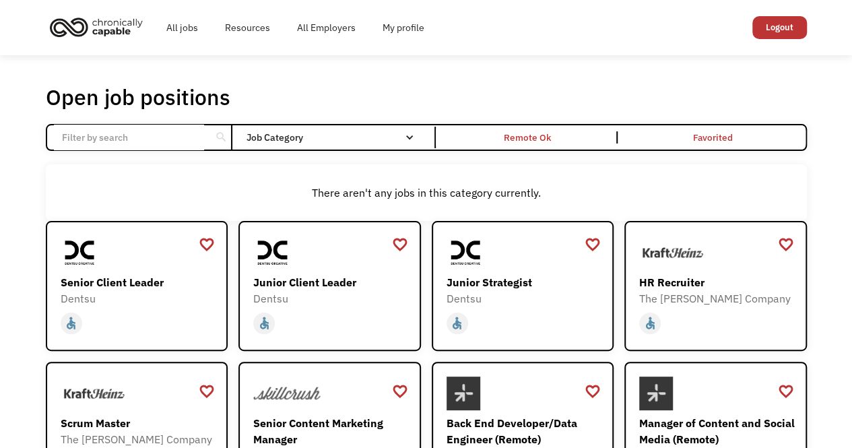
click at [169, 133] on input "Email Form" at bounding box center [129, 138] width 150 height 26
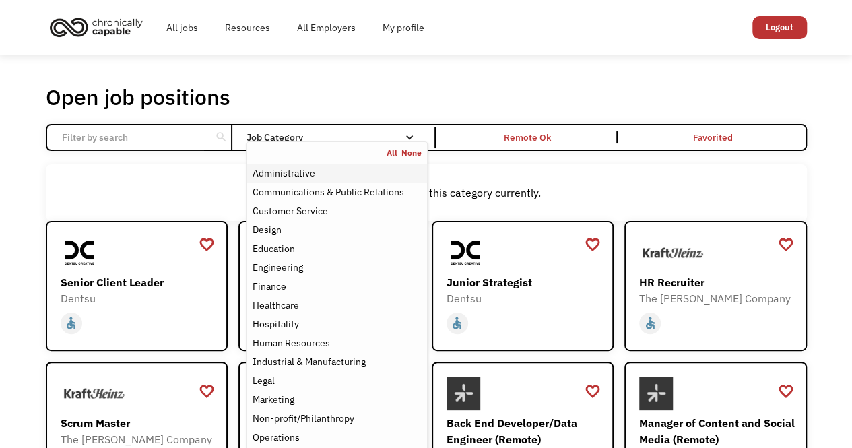
click at [303, 172] on div "Administrative" at bounding box center [283, 173] width 63 height 16
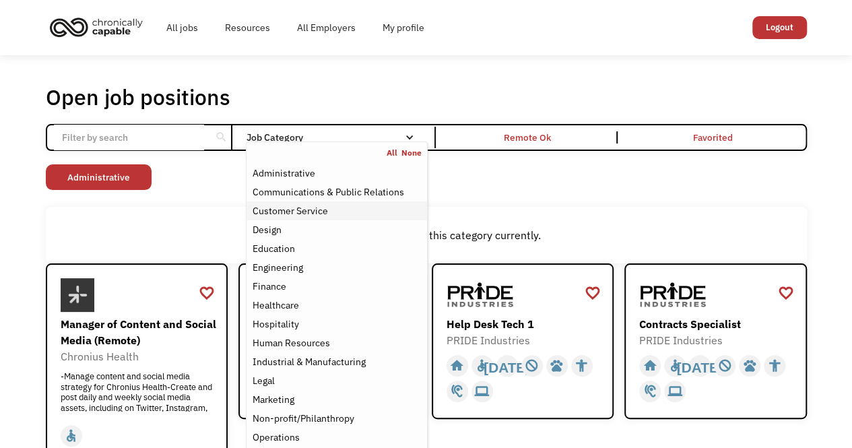
click at [314, 205] on div "Customer Service" at bounding box center [289, 211] width 75 height 16
click at [553, 207] on div "There aren't any jobs in this category currently." at bounding box center [426, 235] width 761 height 57
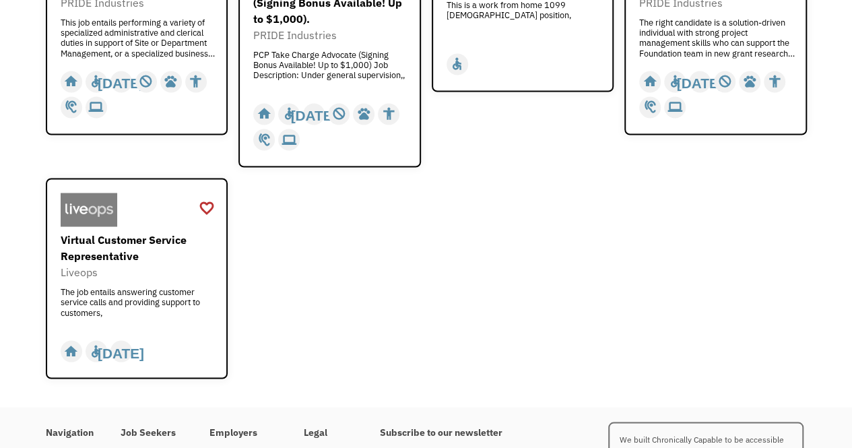
scroll to position [1155, 0]
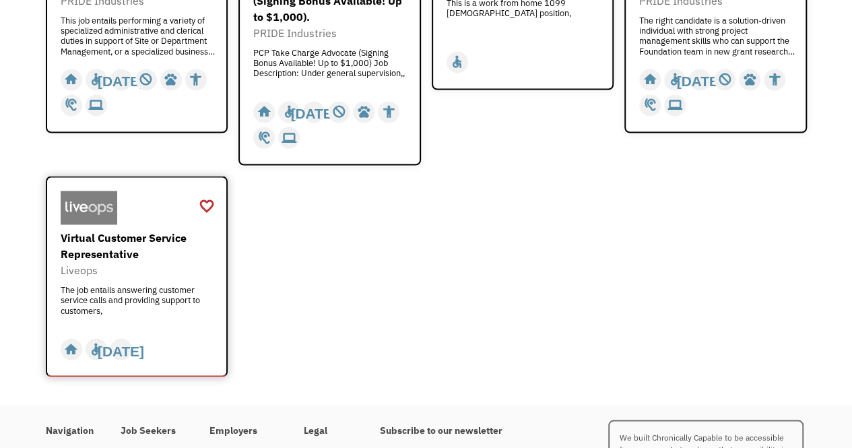
click at [158, 246] on div "Virtual Customer Service Representative" at bounding box center [139, 245] width 156 height 32
